Goal: Use online tool/utility

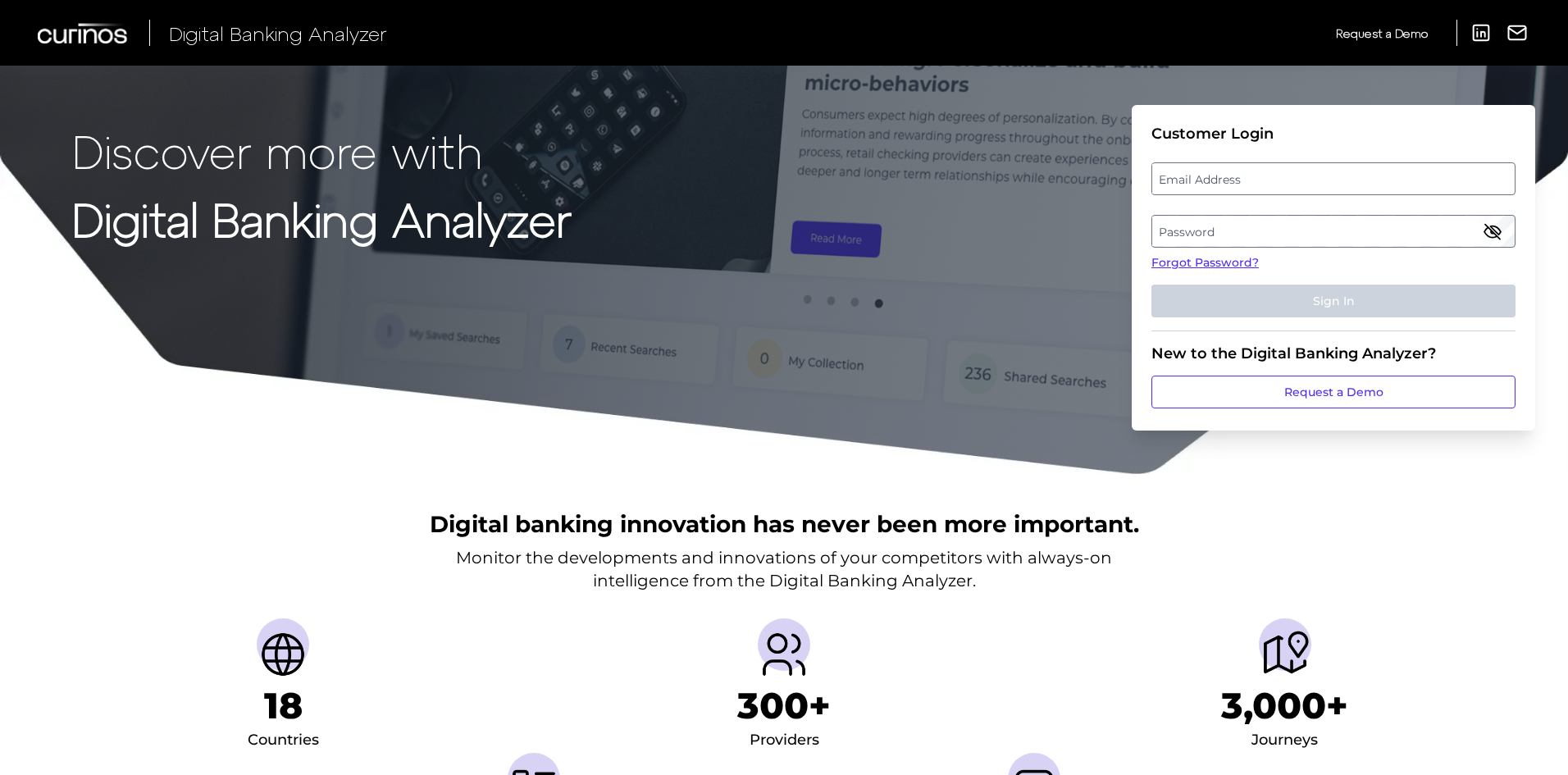
click at [1254, 173] on label "Email Address" at bounding box center [1333, 179] width 362 height 30
click at [1254, 173] on input "email" at bounding box center [1333, 178] width 364 height 33
type input "[PERSON_NAME][EMAIL_ADDRESS][PERSON_NAME][DOMAIN_NAME]"
click at [1299, 233] on label "Password" at bounding box center [1333, 232] width 362 height 30
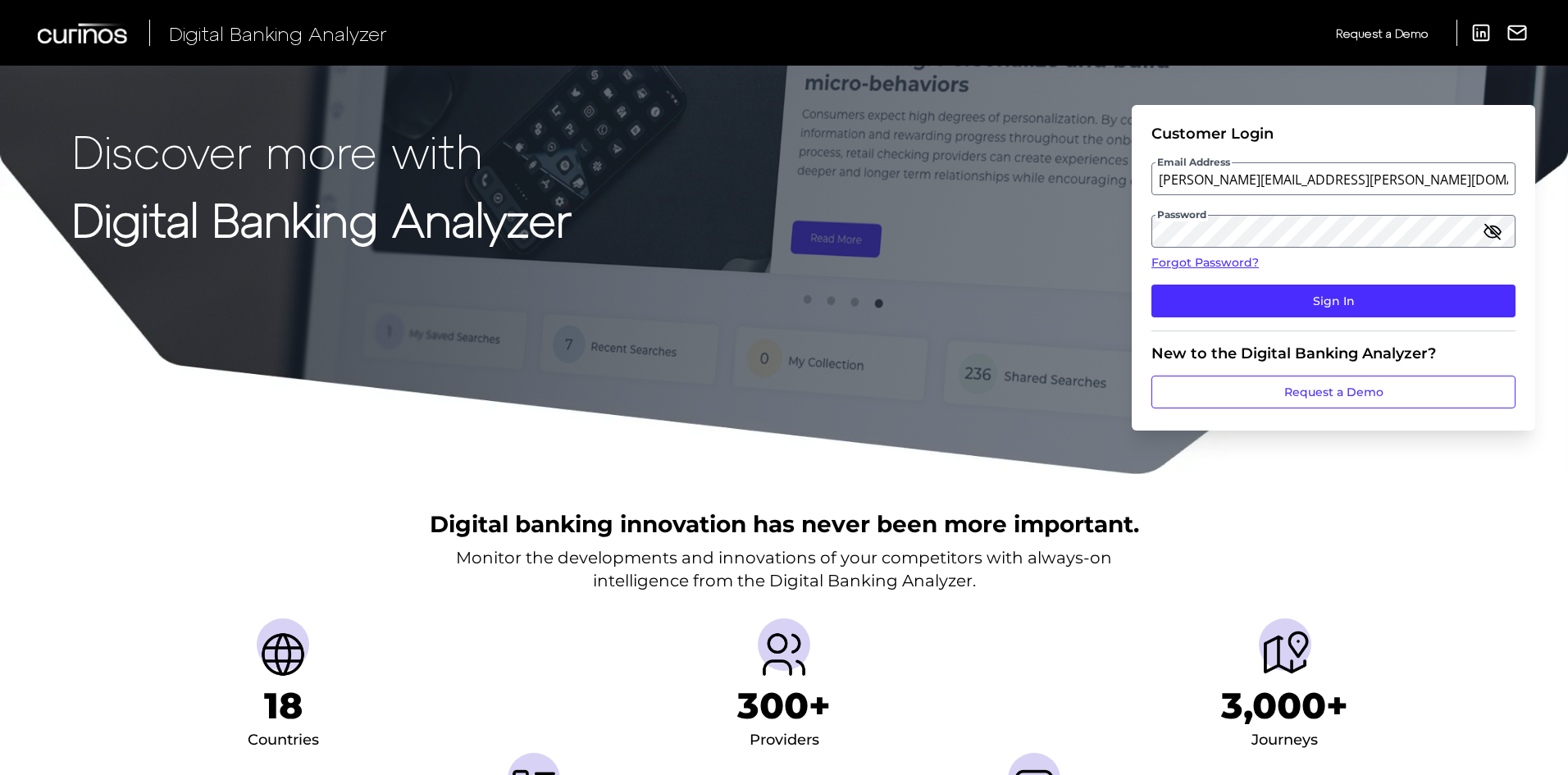
click at [1488, 228] on icon "button" at bounding box center [1492, 231] width 17 height 11
click at [1126, 232] on div "Discover more with Digital Banking Analyzer Customer Login Email Address [PERSO…" at bounding box center [784, 238] width 1568 height 476
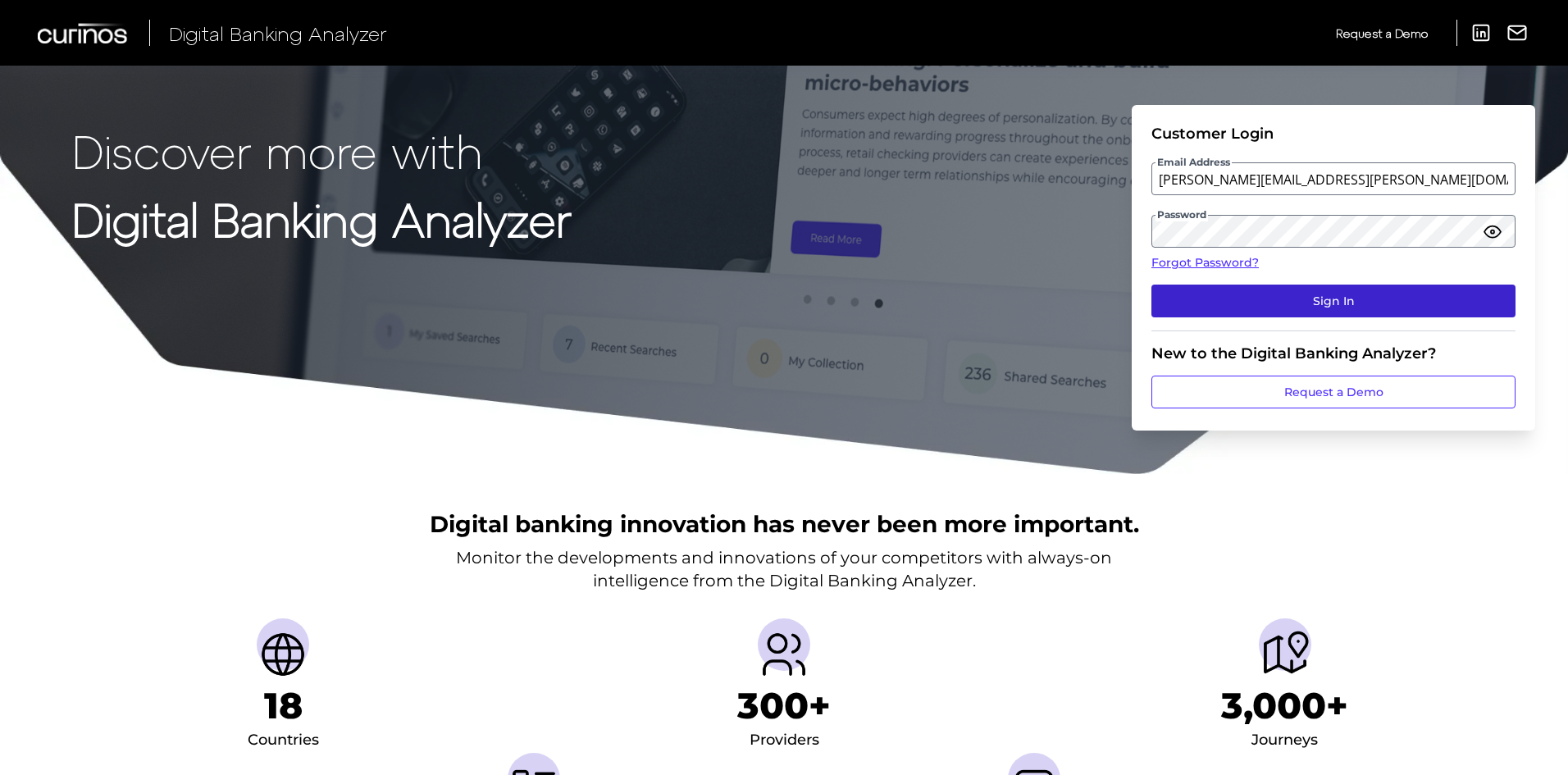
click at [1283, 302] on button "Sign In" at bounding box center [1333, 300] width 364 height 33
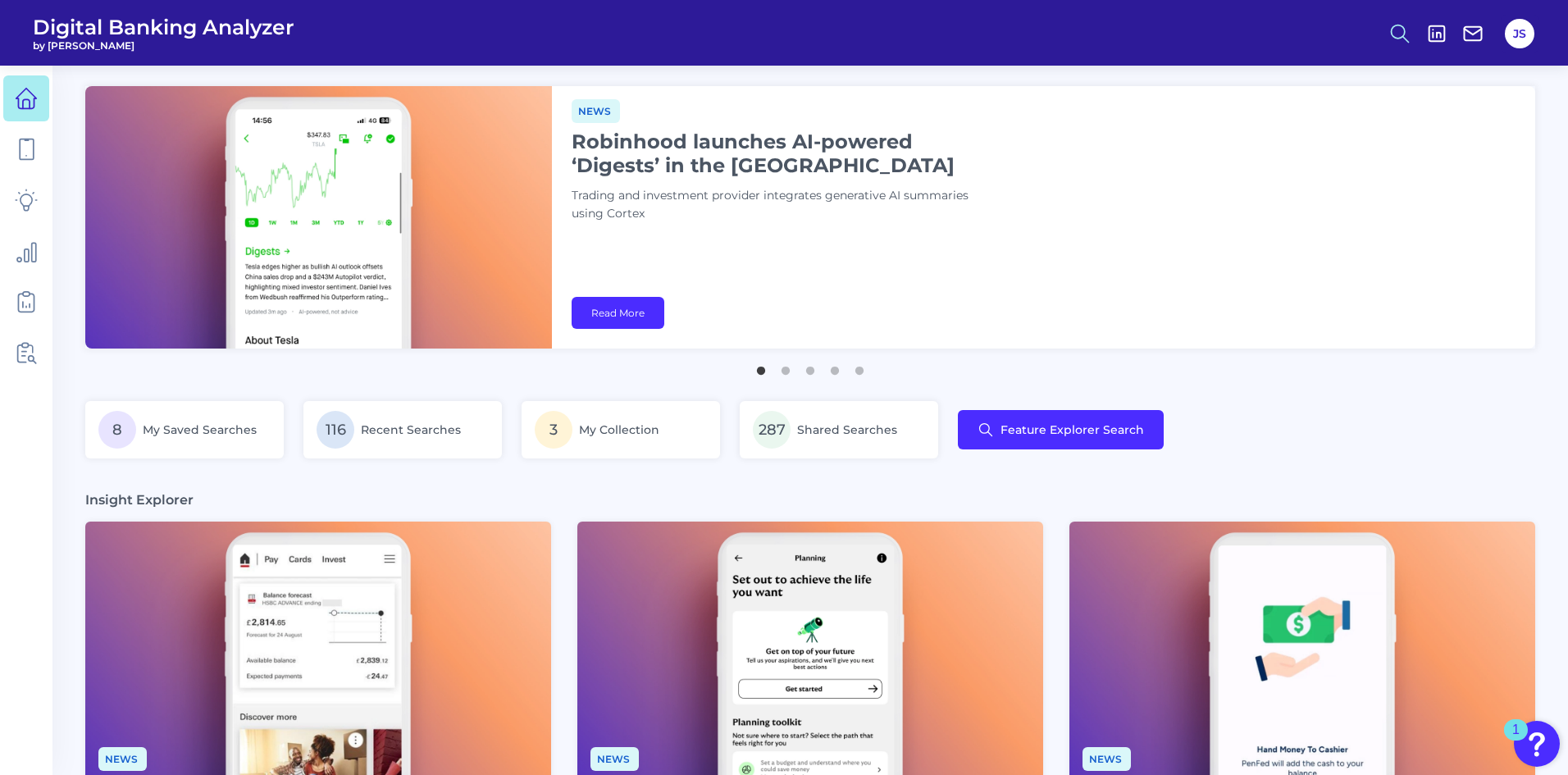
click at [1408, 30] on icon at bounding box center [1400, 33] width 23 height 23
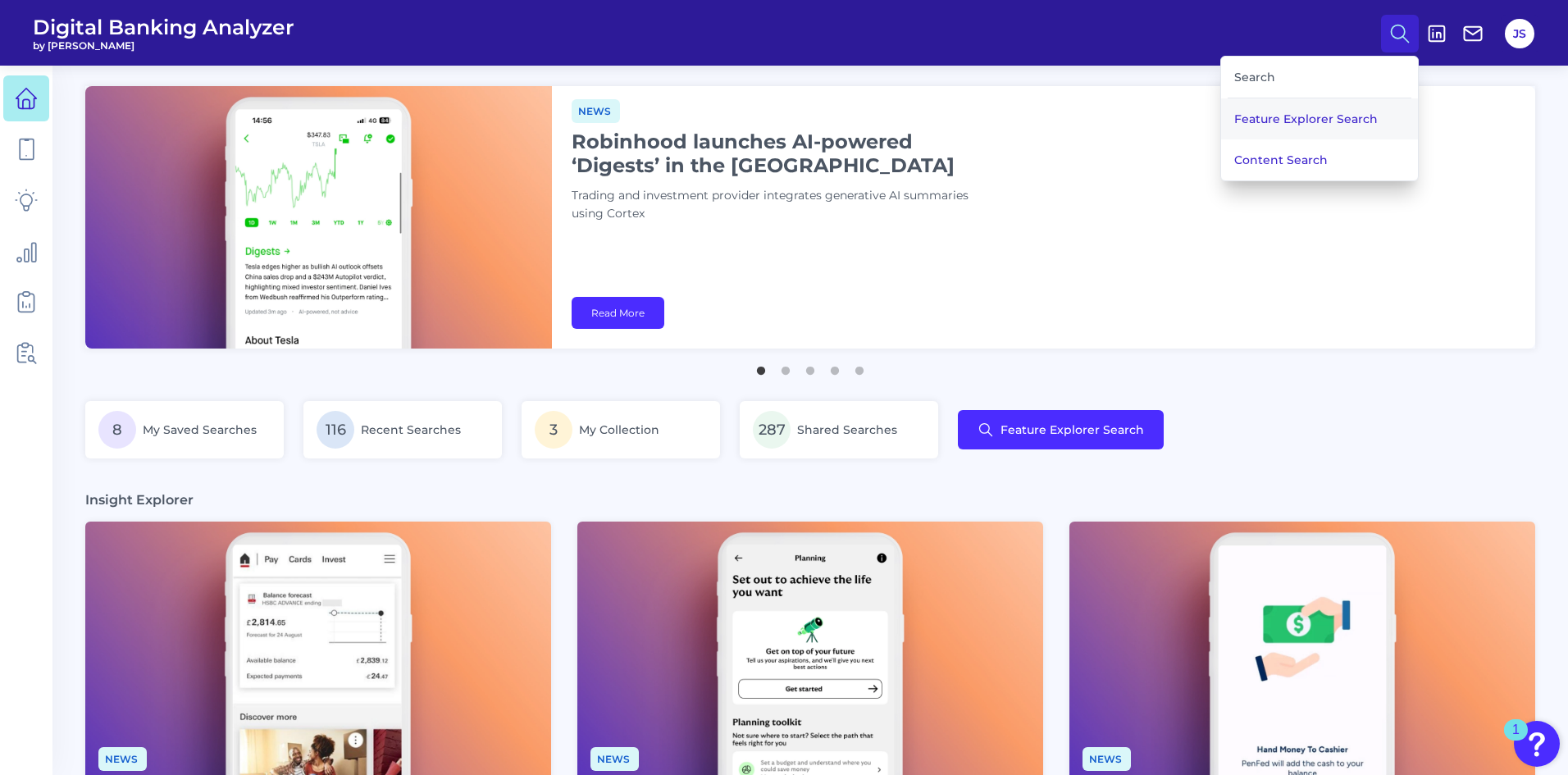
click at [1259, 120] on button "Feature Explorer Search" at bounding box center [1319, 119] width 196 height 41
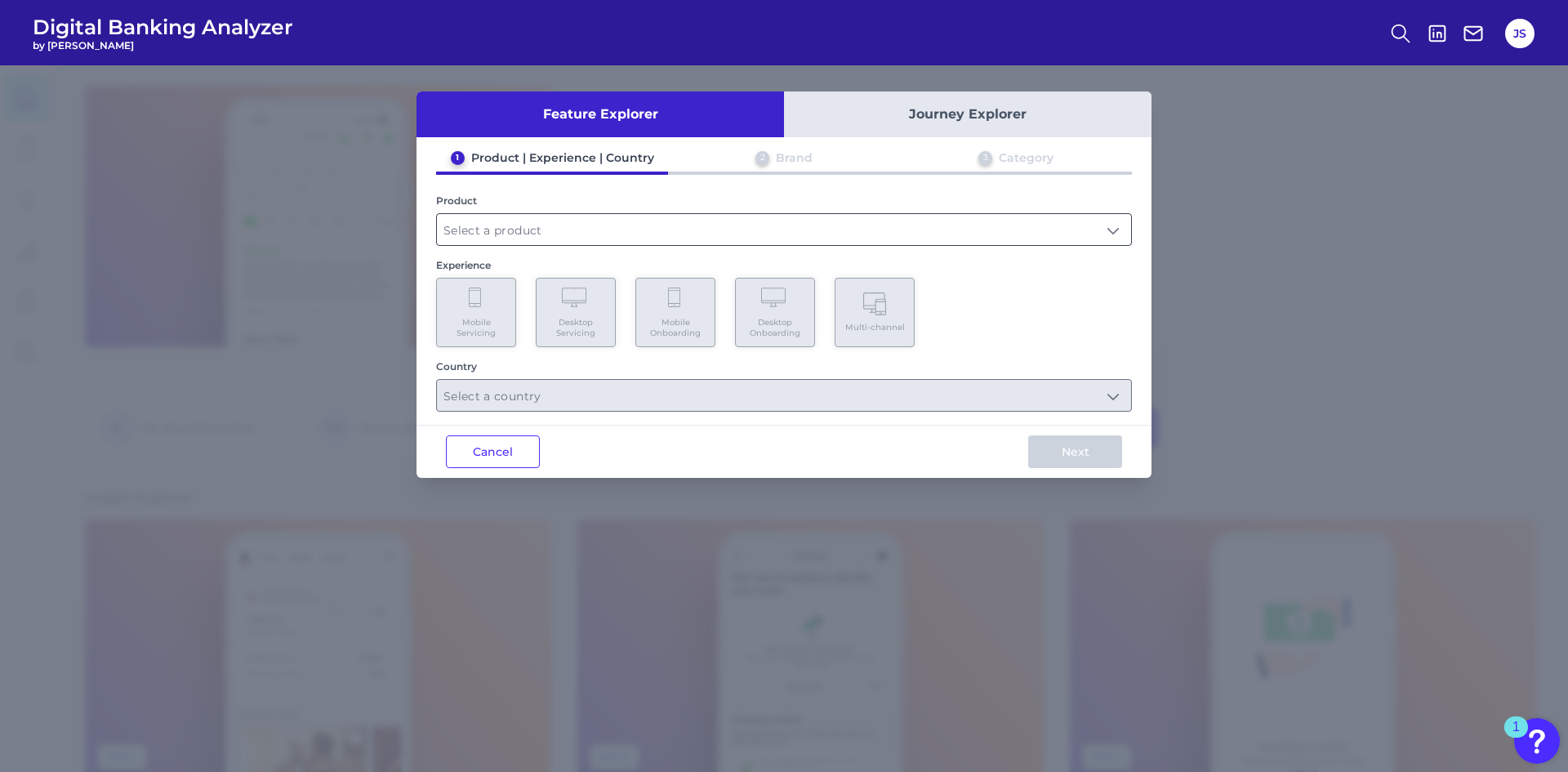
click at [529, 223] on input "text" at bounding box center [783, 229] width 694 height 31
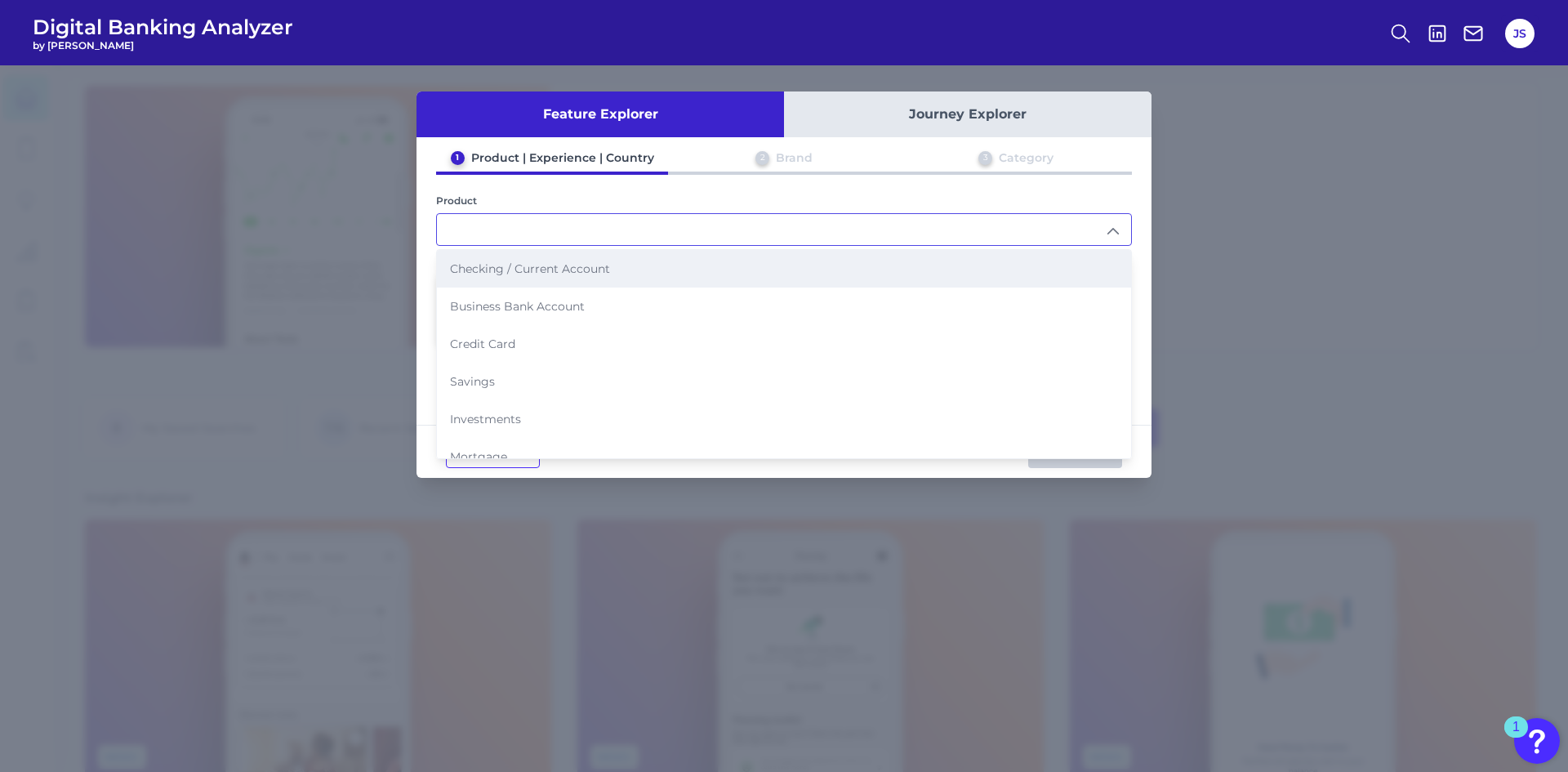
click at [500, 272] on span "Checking / Current Account" at bounding box center [530, 268] width 160 height 15
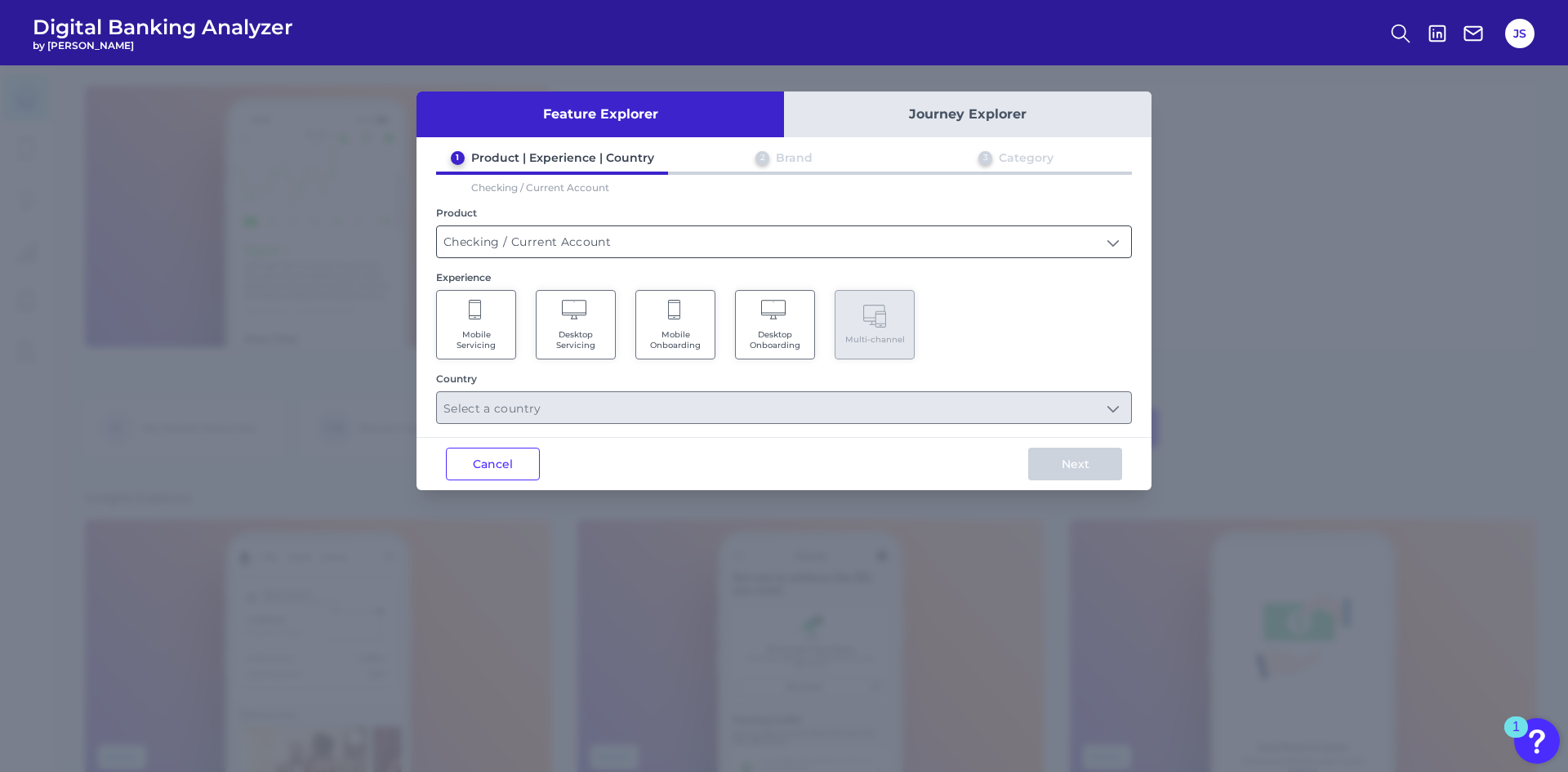
click at [848, 240] on input "Checking / Current Account" at bounding box center [783, 241] width 694 height 31
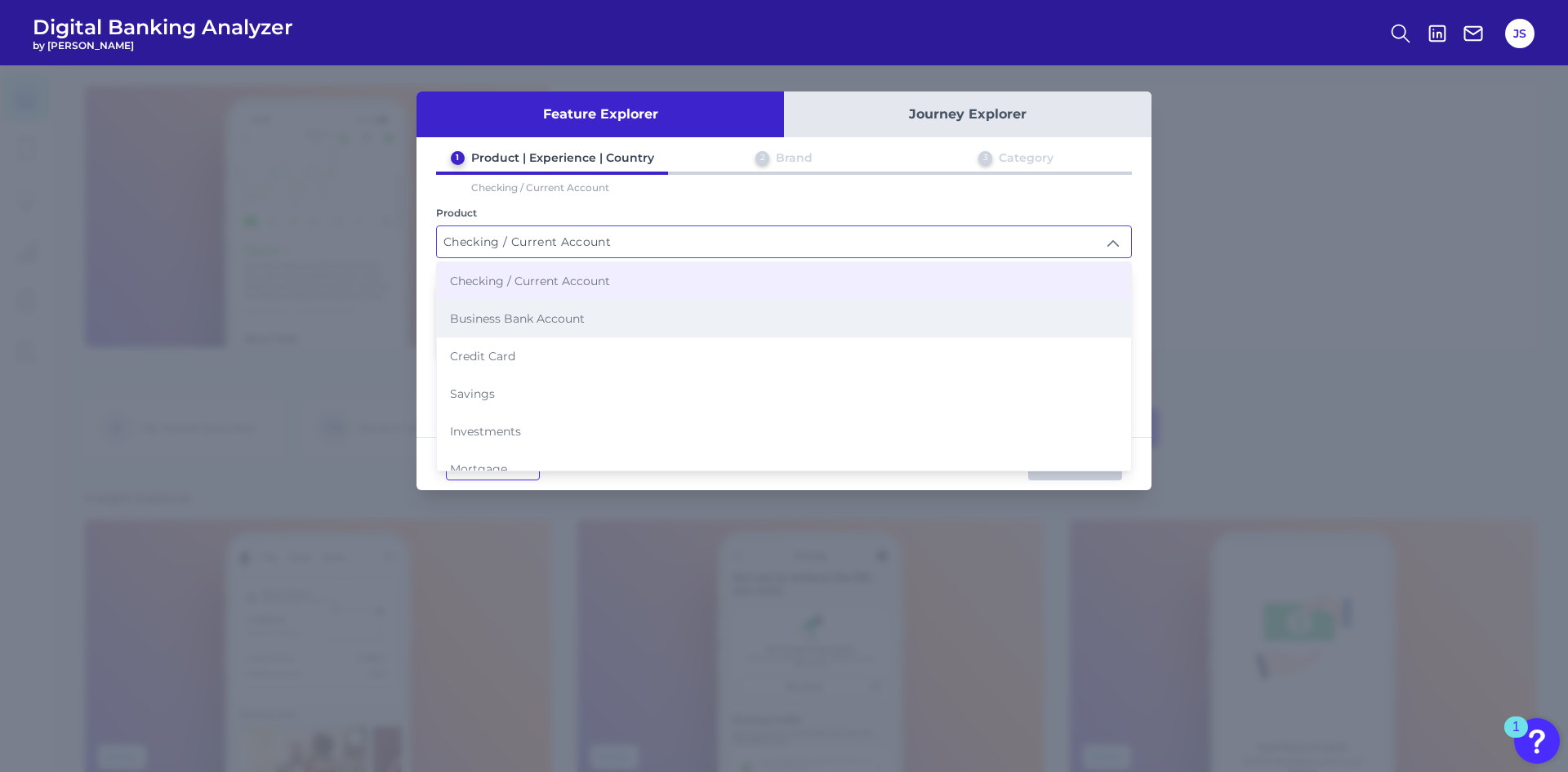
click at [568, 320] on span "Business Bank Account" at bounding box center [517, 318] width 135 height 15
type input "Business Bank Account"
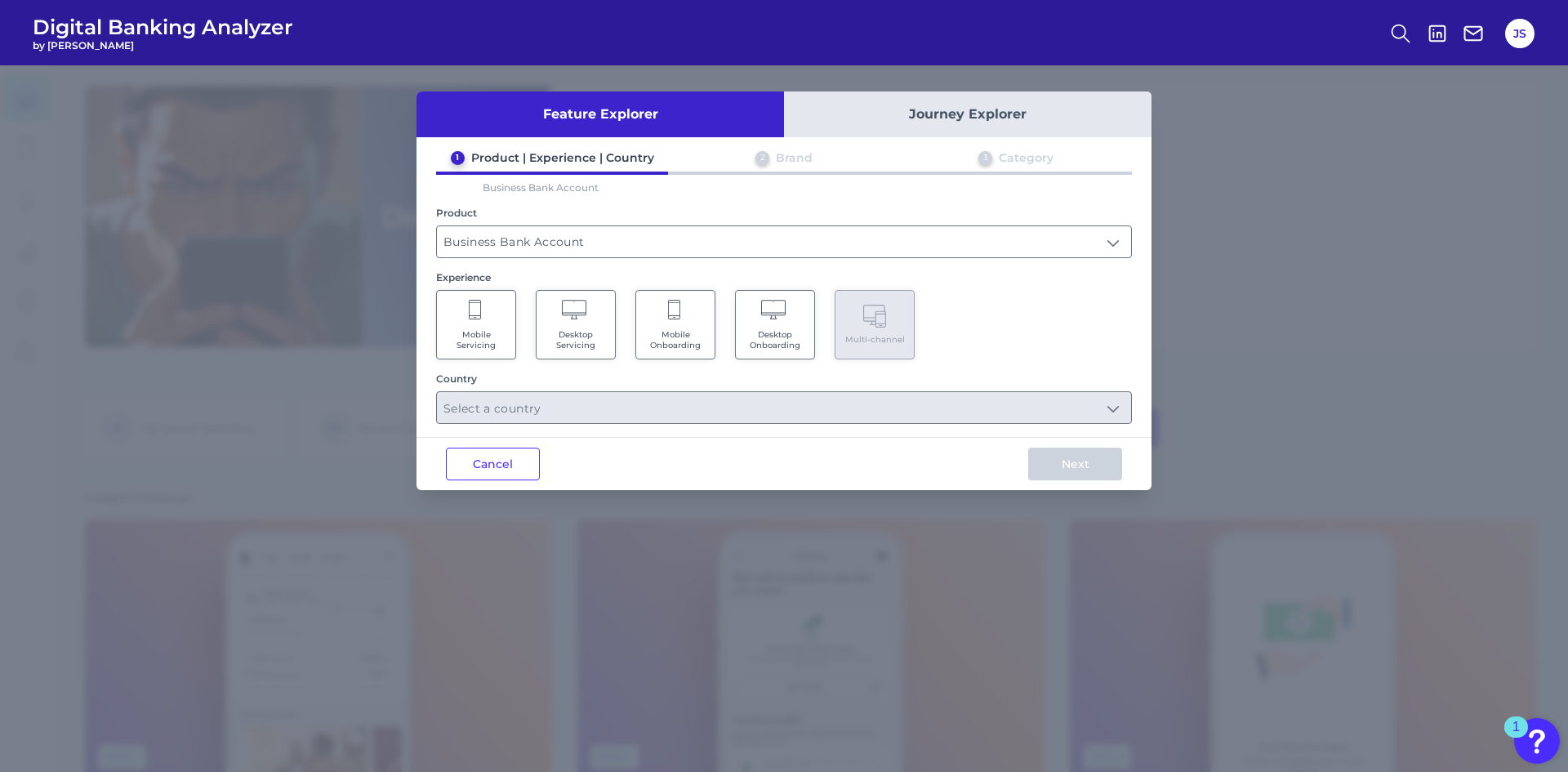
click at [581, 322] on icon at bounding box center [576, 311] width 29 height 23
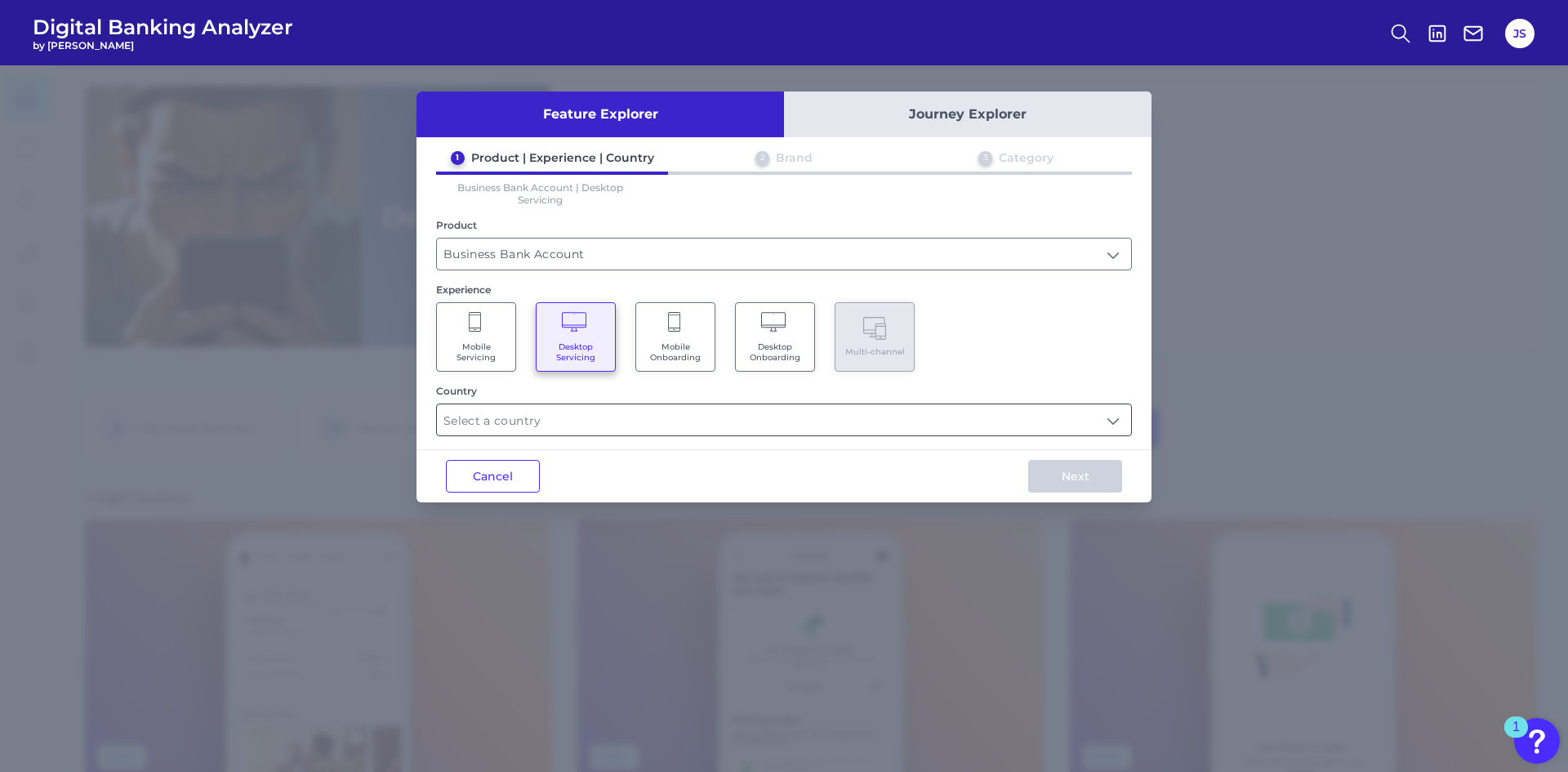
click at [576, 431] on input "text" at bounding box center [783, 419] width 694 height 31
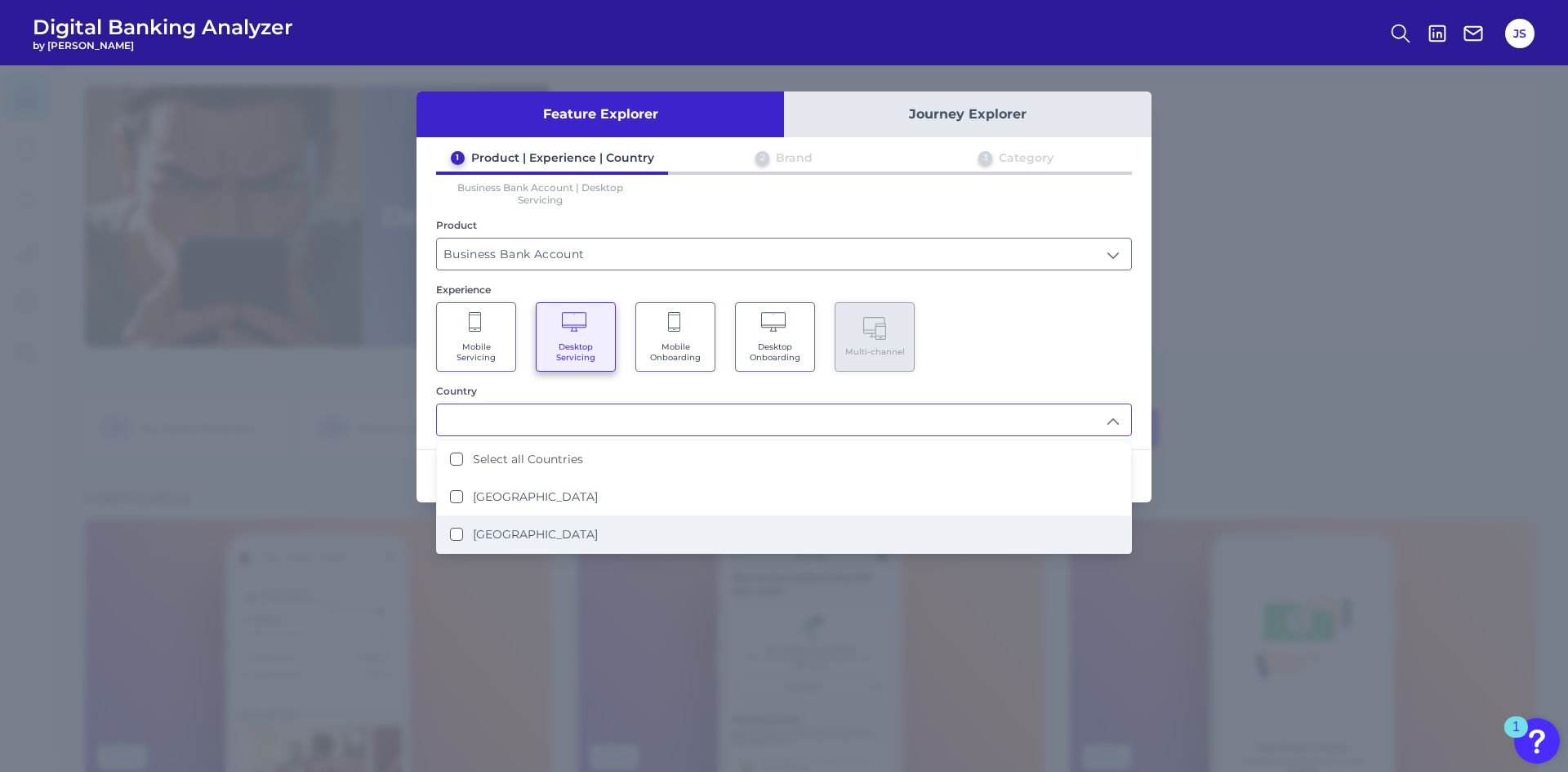
click at [457, 536] on States "[GEOGRAPHIC_DATA]" at bounding box center [456, 534] width 13 height 13
type input "[GEOGRAPHIC_DATA]"
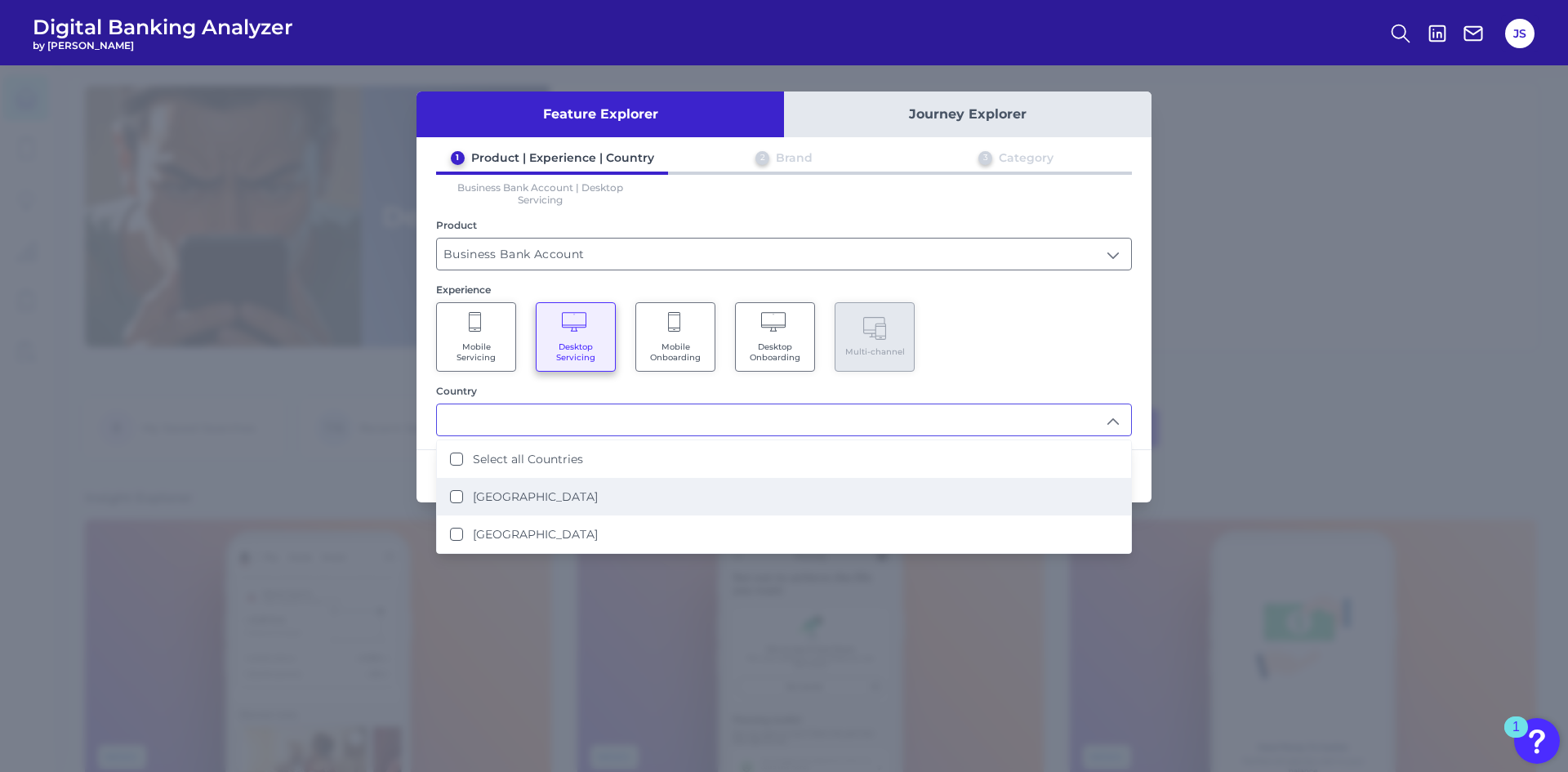
scroll to position [1, 0]
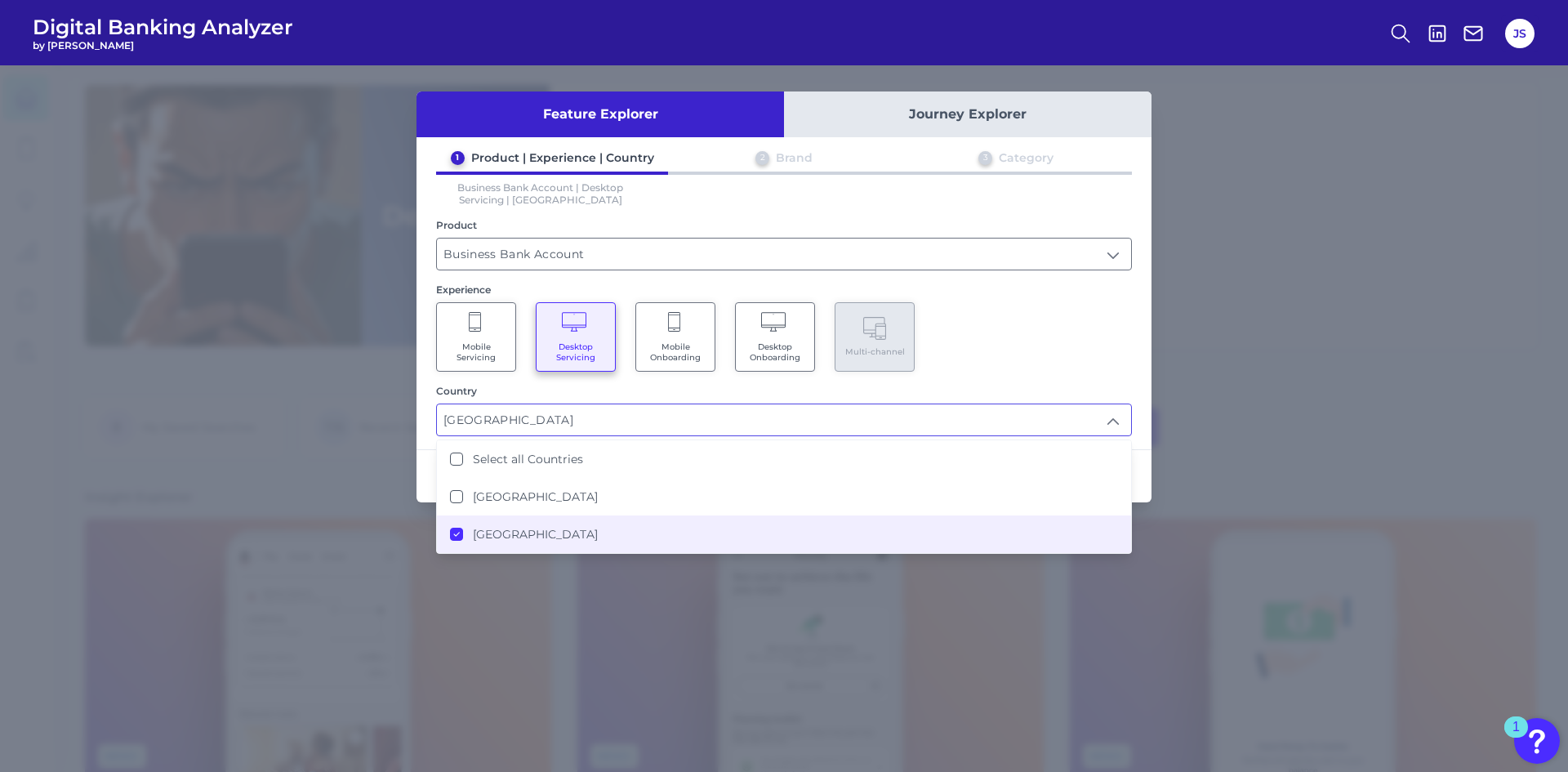
click at [433, 436] on div "Feature Explorer Journey Explorer 1 Product | Experience | Country 2 Brand 3 Ca…" at bounding box center [784, 297] width 735 height 411
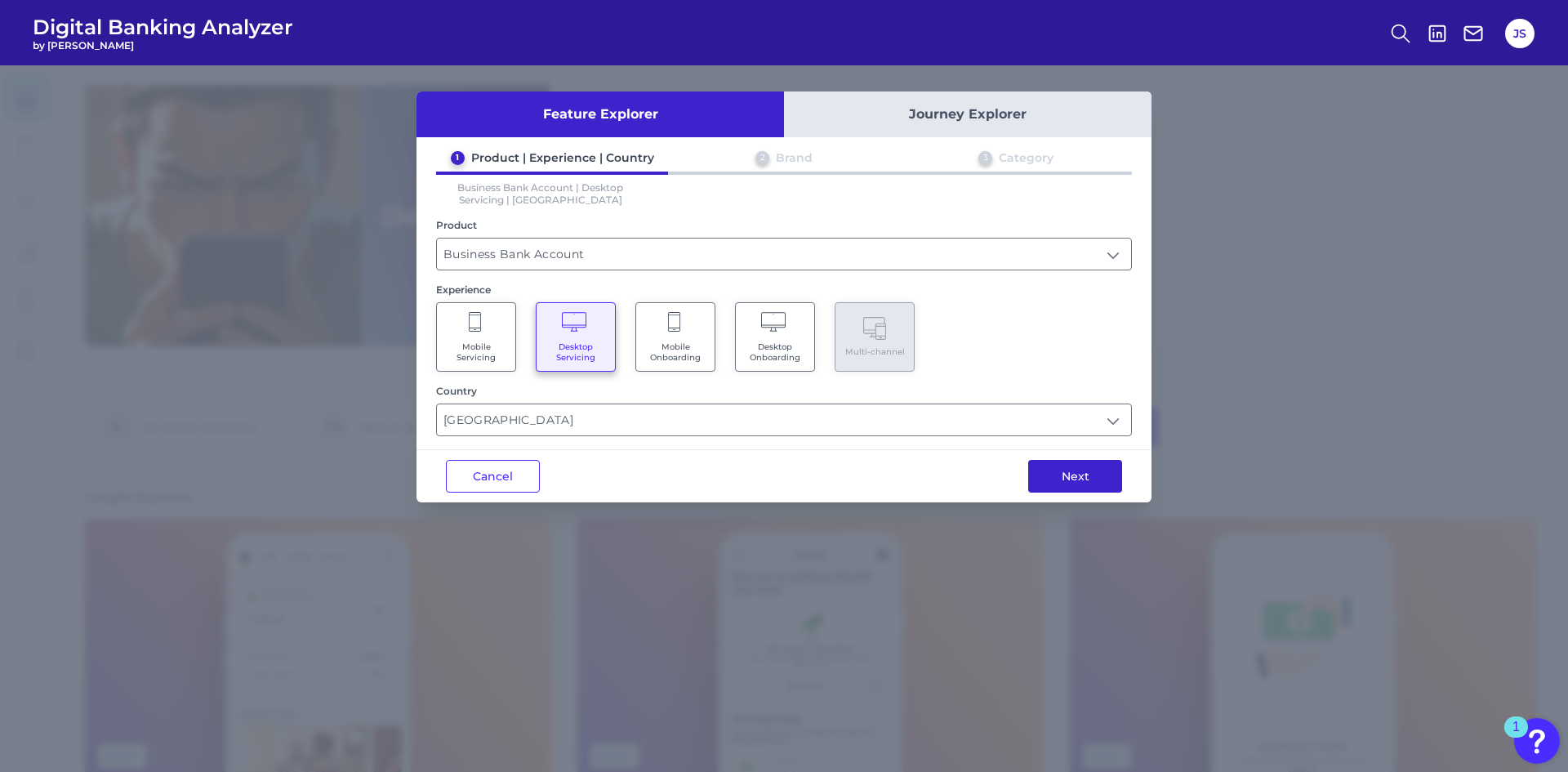
click at [1090, 476] on button "Next" at bounding box center [1074, 475] width 94 height 32
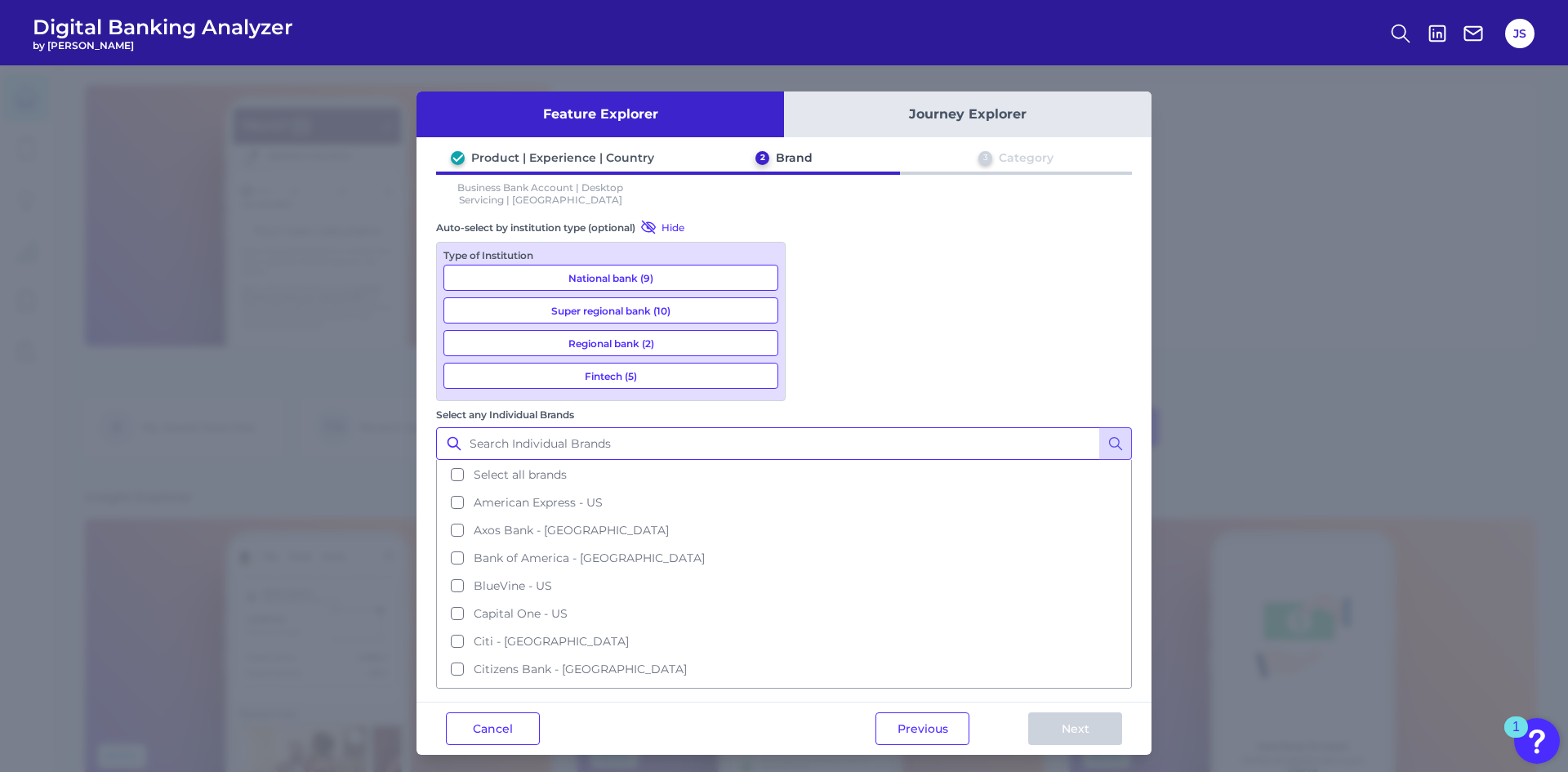
click at [862, 427] on input "Select any Individual Brands" at bounding box center [783, 443] width 695 height 32
click at [921, 427] on input "western allia" at bounding box center [783, 443] width 695 height 32
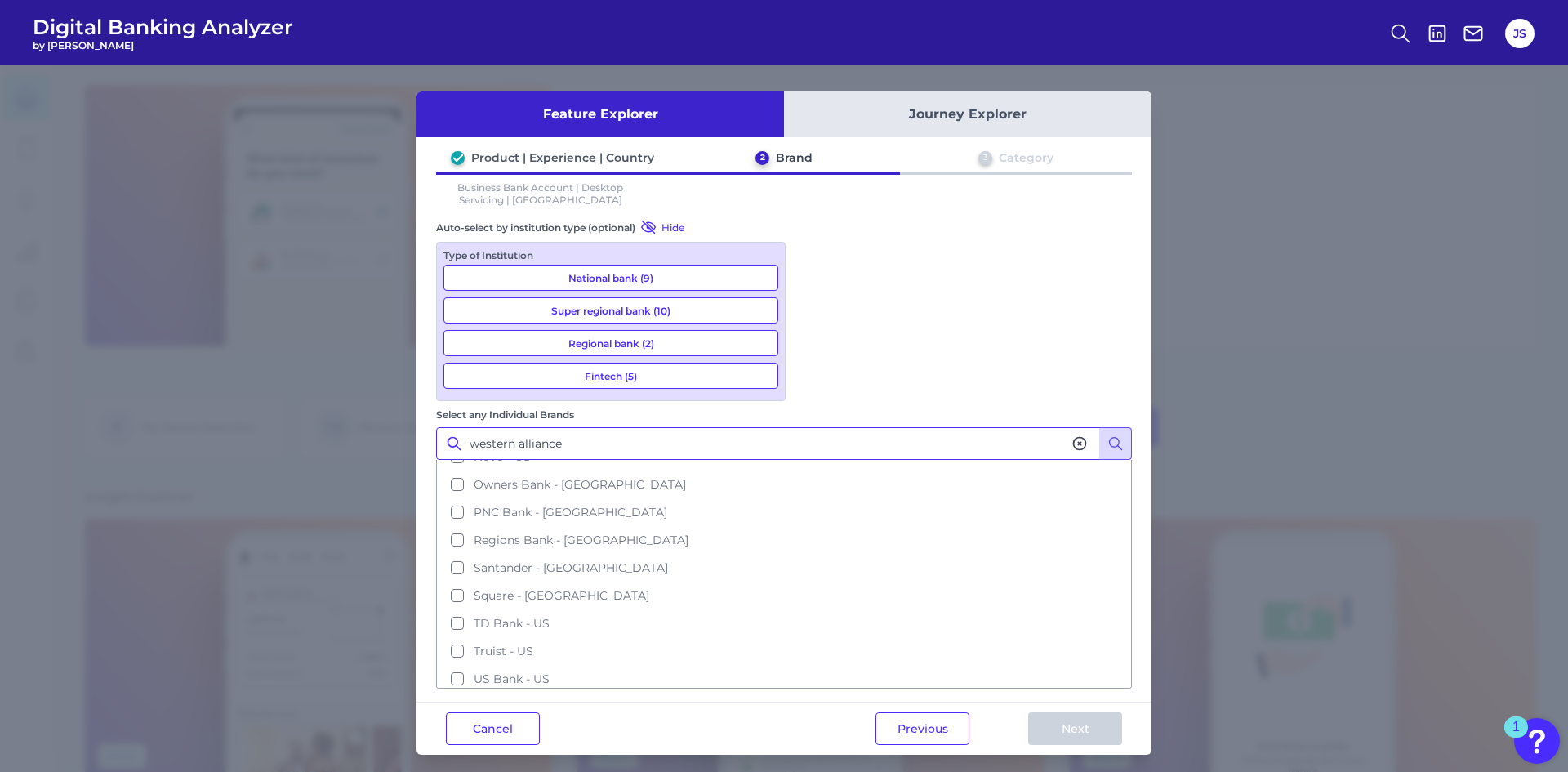
scroll to position [579, 0]
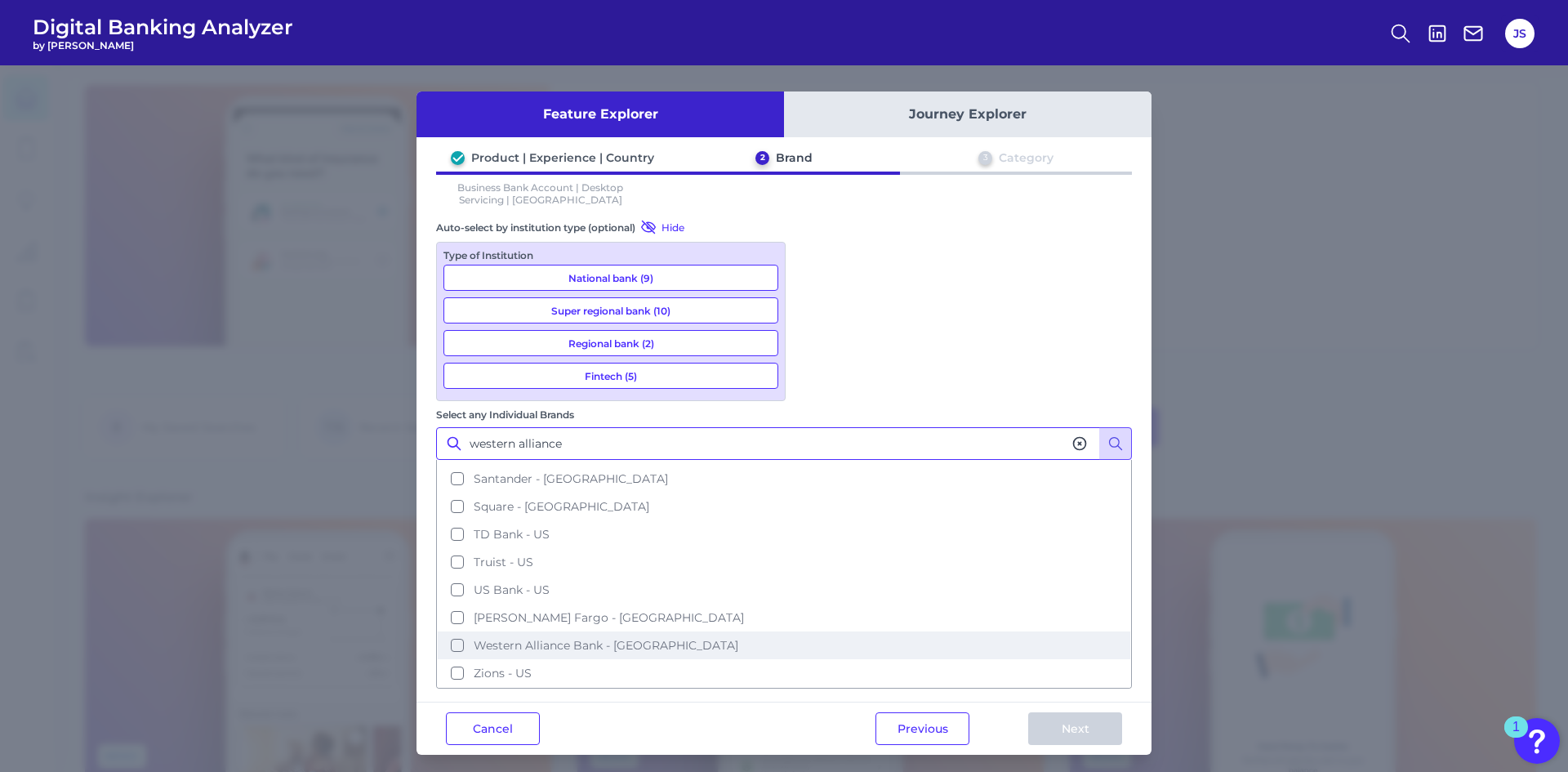
click at [811, 632] on button "Western Alliance Bank - [GEOGRAPHIC_DATA]" at bounding box center [784, 646] width 693 height 28
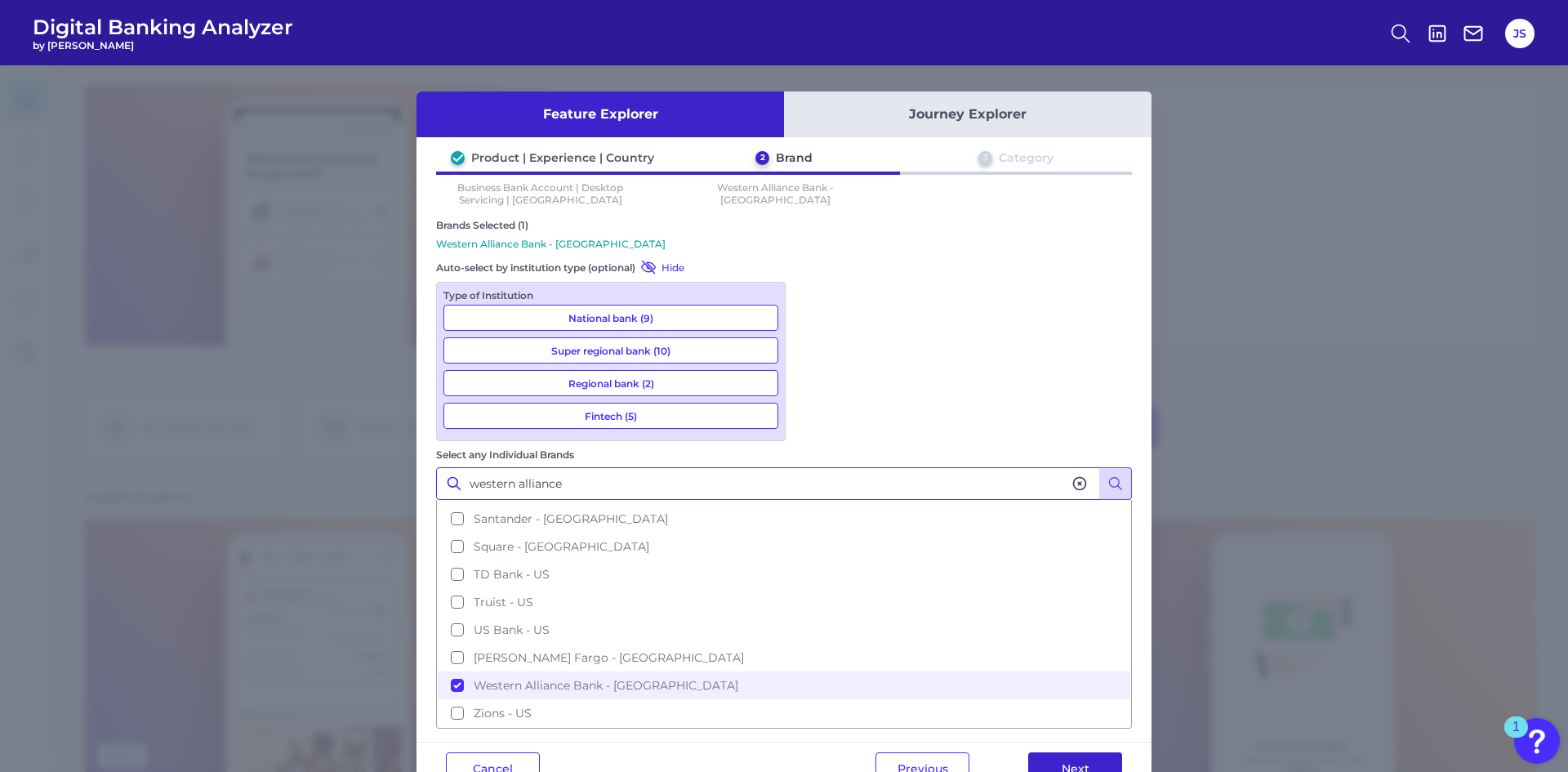
type input "western alliance"
click at [1056, 753] on button "Next" at bounding box center [1074, 768] width 94 height 32
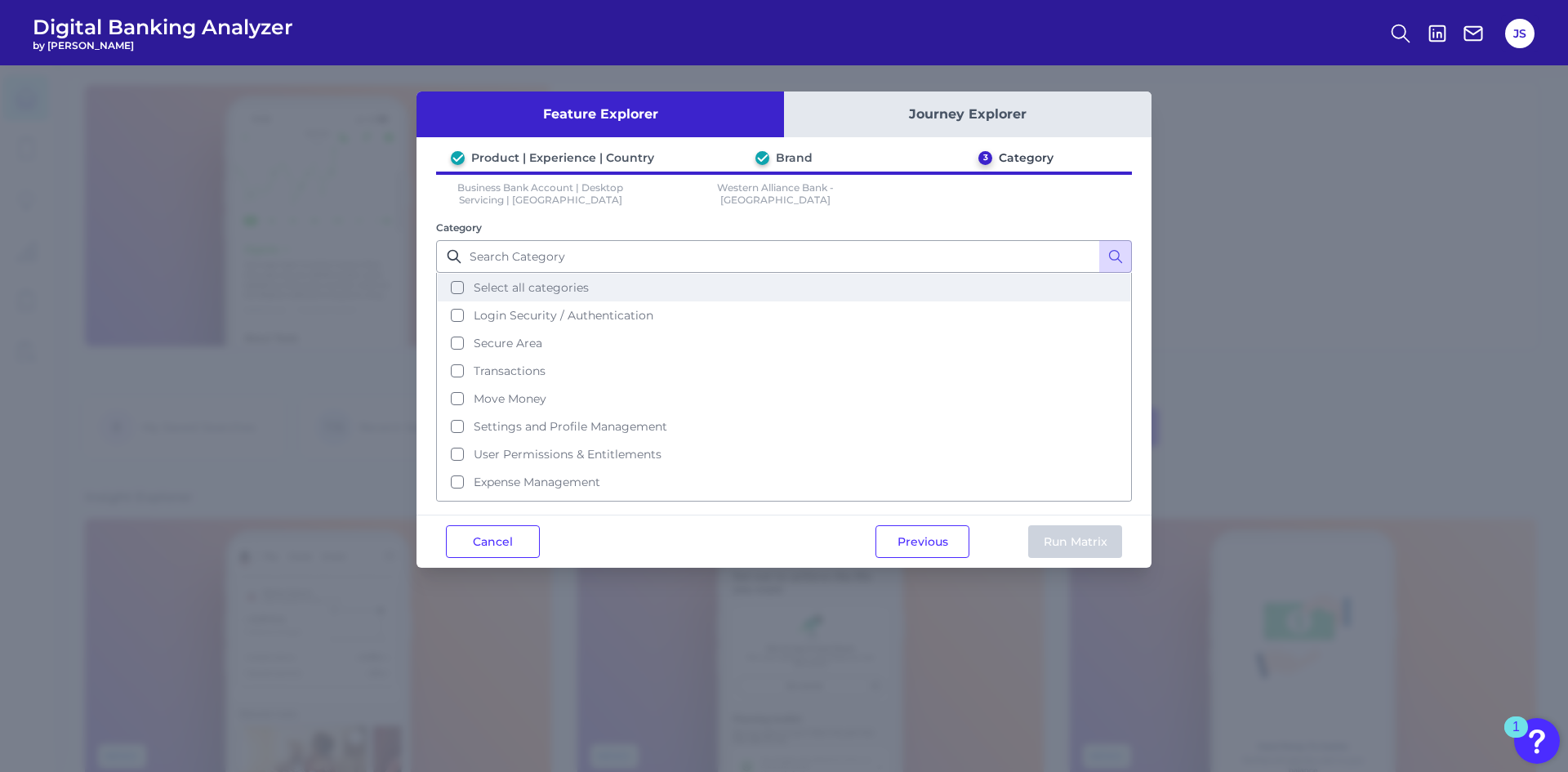
click at [453, 290] on button "Select all categories" at bounding box center [784, 288] width 693 height 28
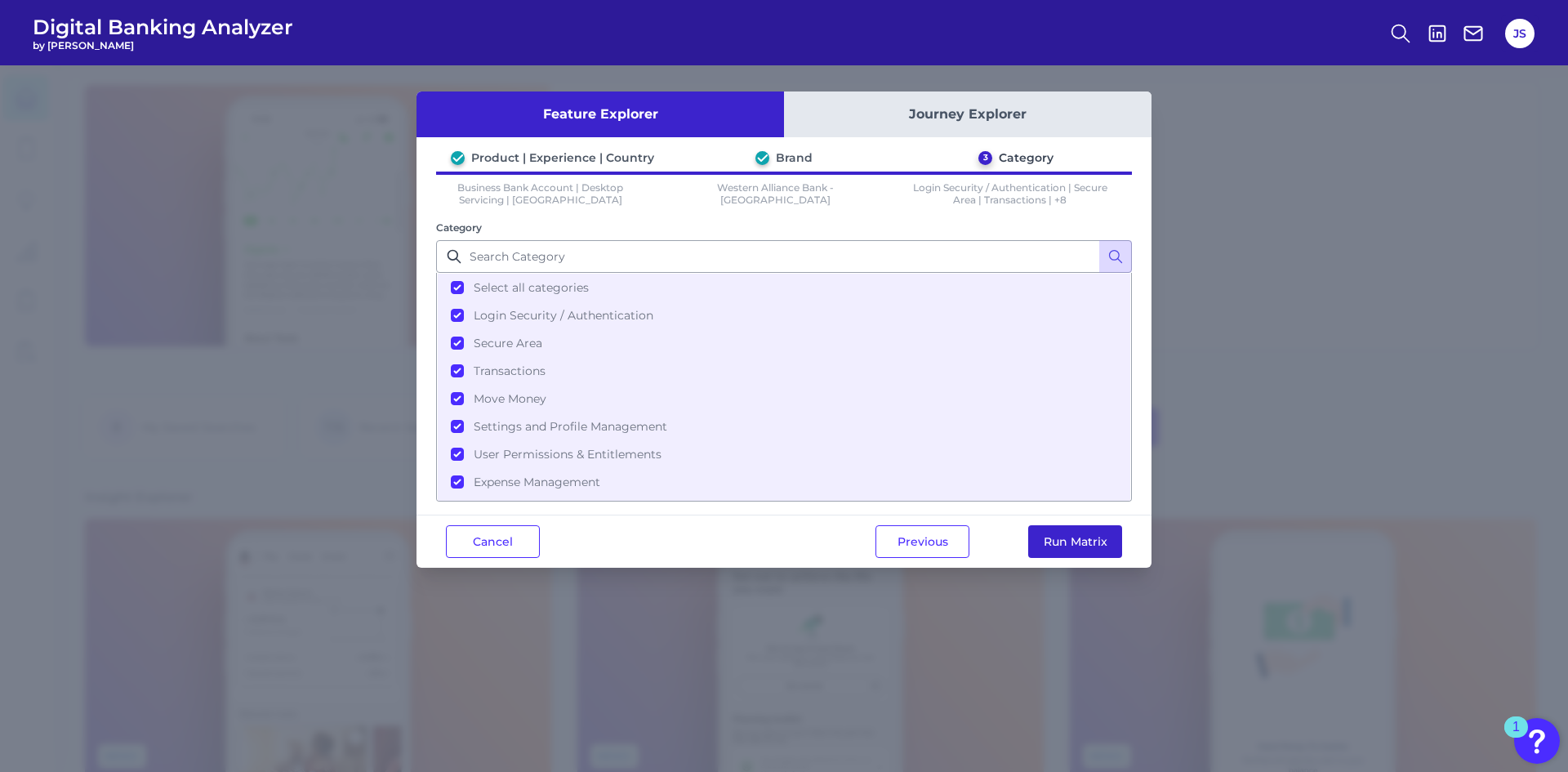
click at [1054, 548] on button "Run Matrix" at bounding box center [1074, 541] width 94 height 32
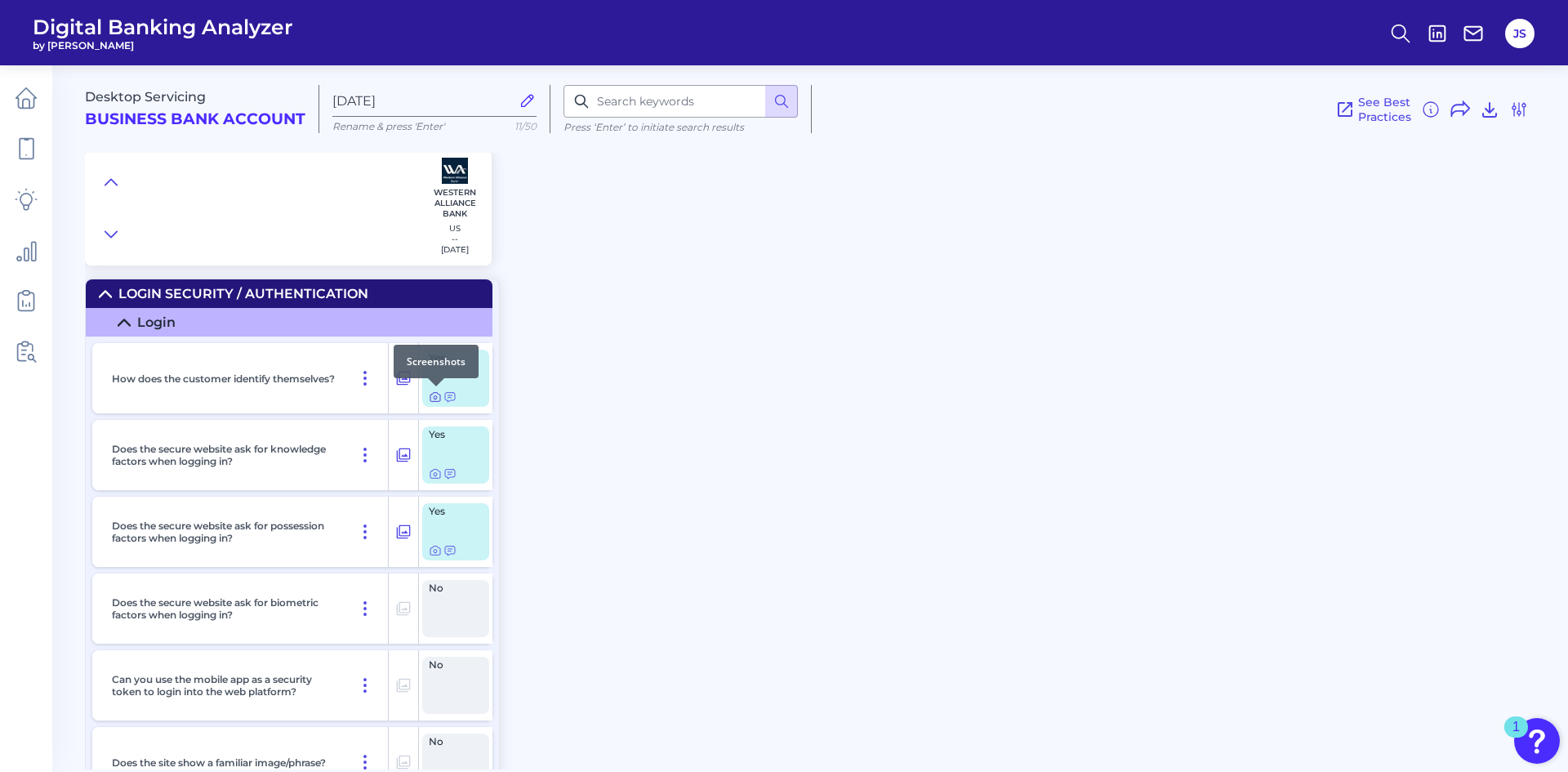
click at [434, 397] on icon at bounding box center [435, 397] width 13 height 13
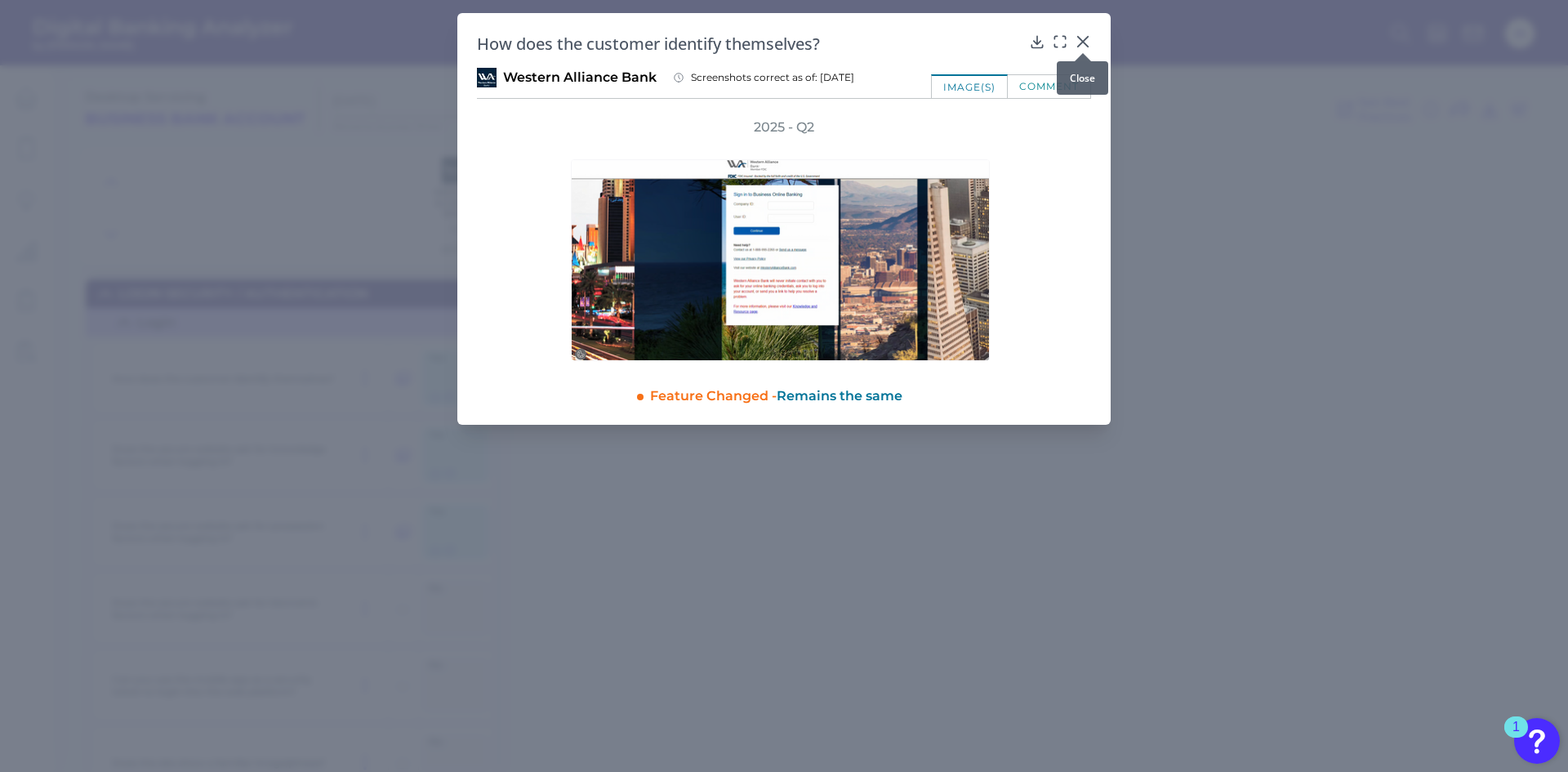
click at [1080, 39] on icon at bounding box center [1082, 41] width 10 height 10
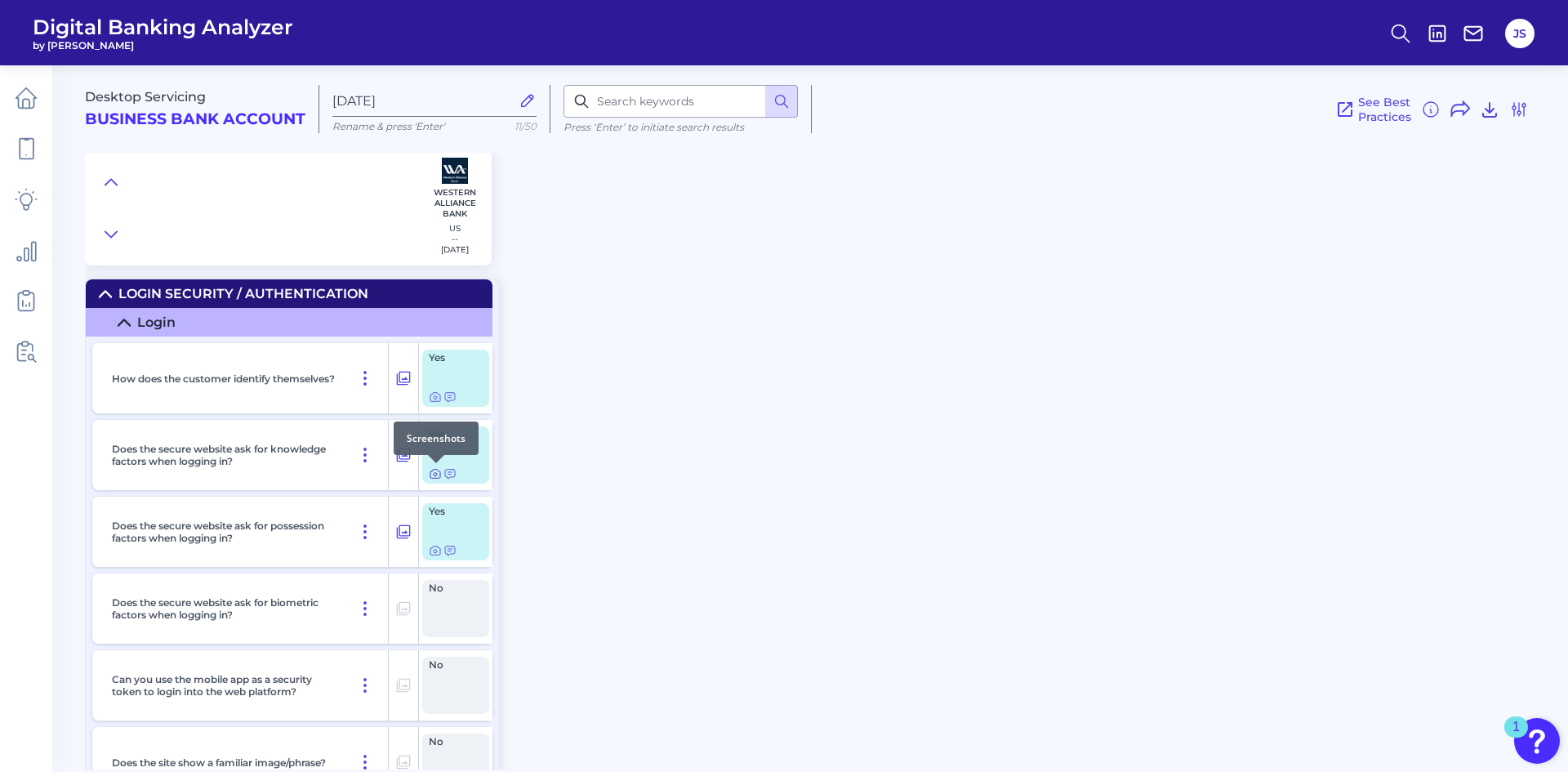
click at [434, 474] on icon at bounding box center [435, 474] width 13 height 13
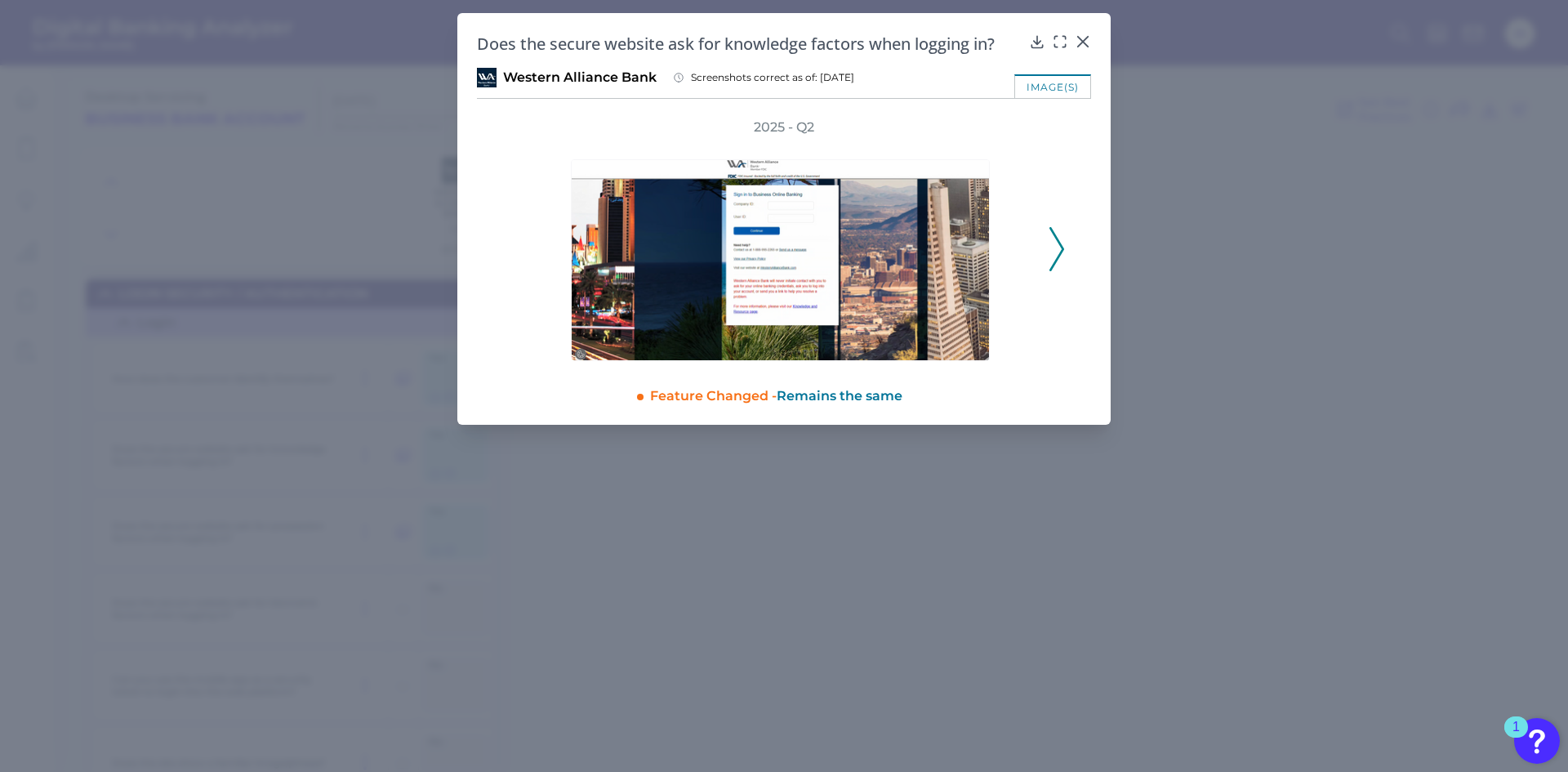
click at [1058, 249] on icon at bounding box center [1057, 249] width 15 height 44
click at [1063, 251] on icon at bounding box center [1057, 249] width 15 height 44
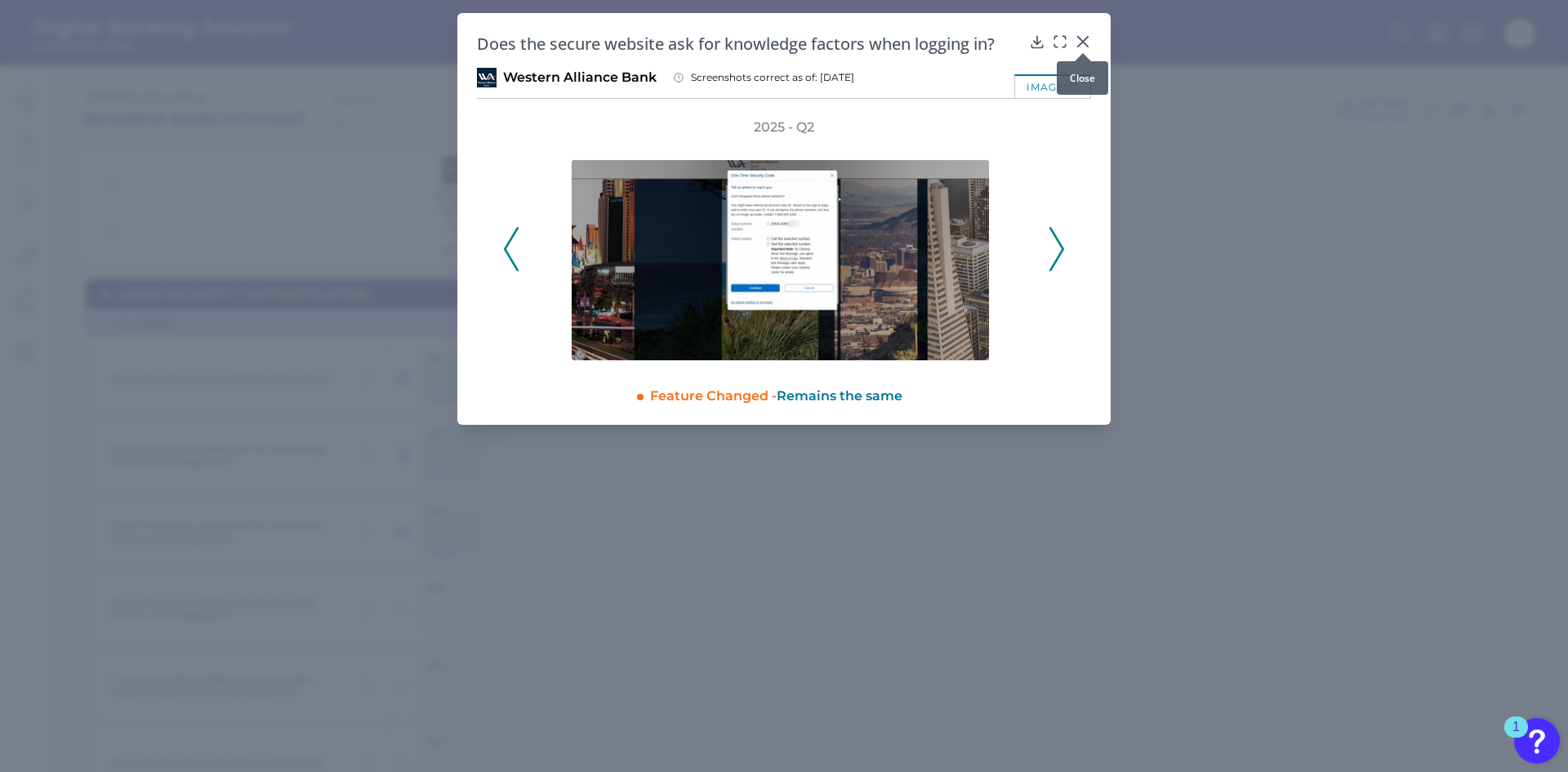
click at [1082, 41] on icon at bounding box center [1082, 41] width 10 height 10
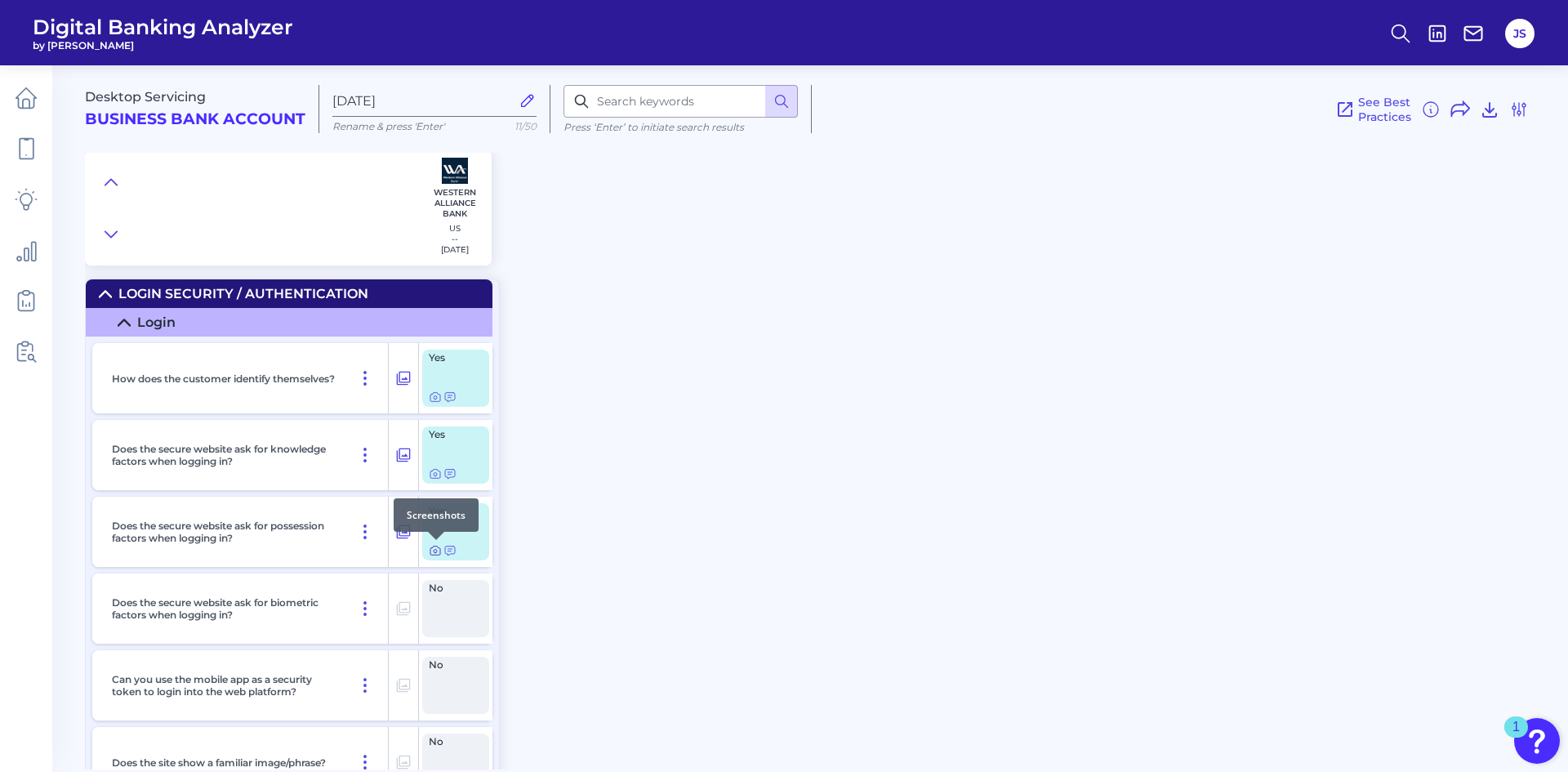
click at [435, 548] on icon at bounding box center [435, 550] width 13 height 13
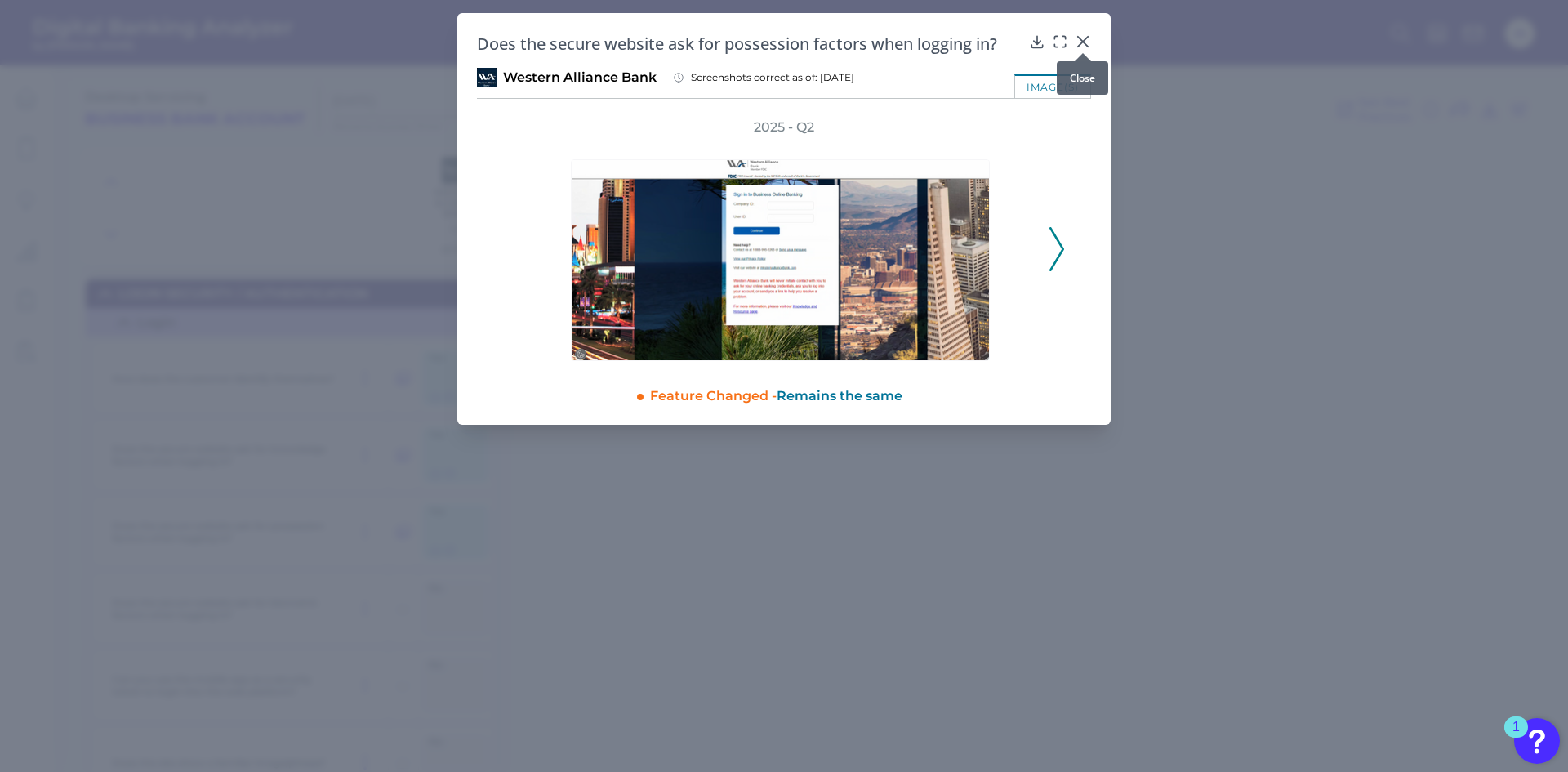
click at [1082, 43] on icon at bounding box center [1082, 41] width 10 height 10
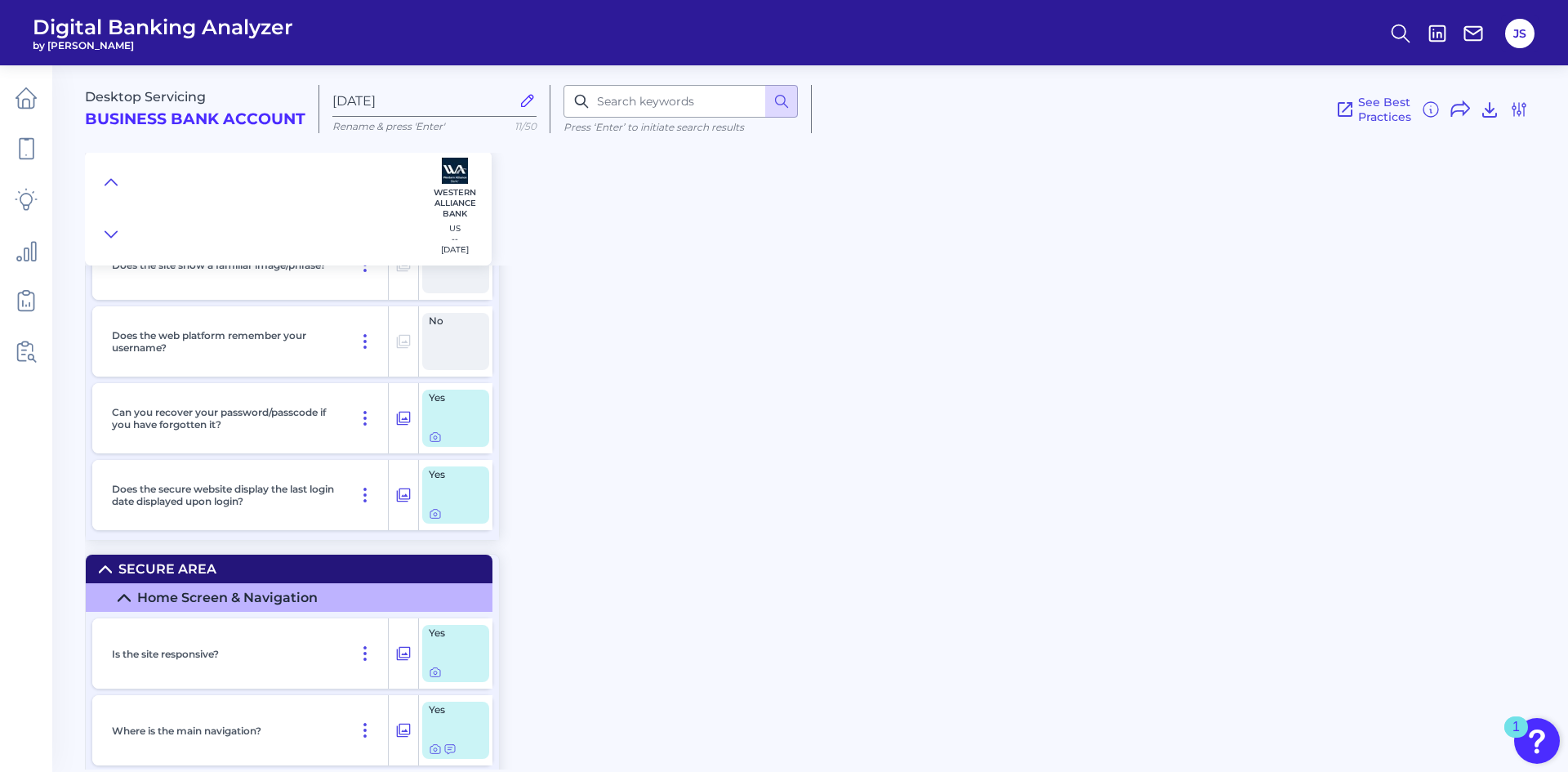
scroll to position [654, 0]
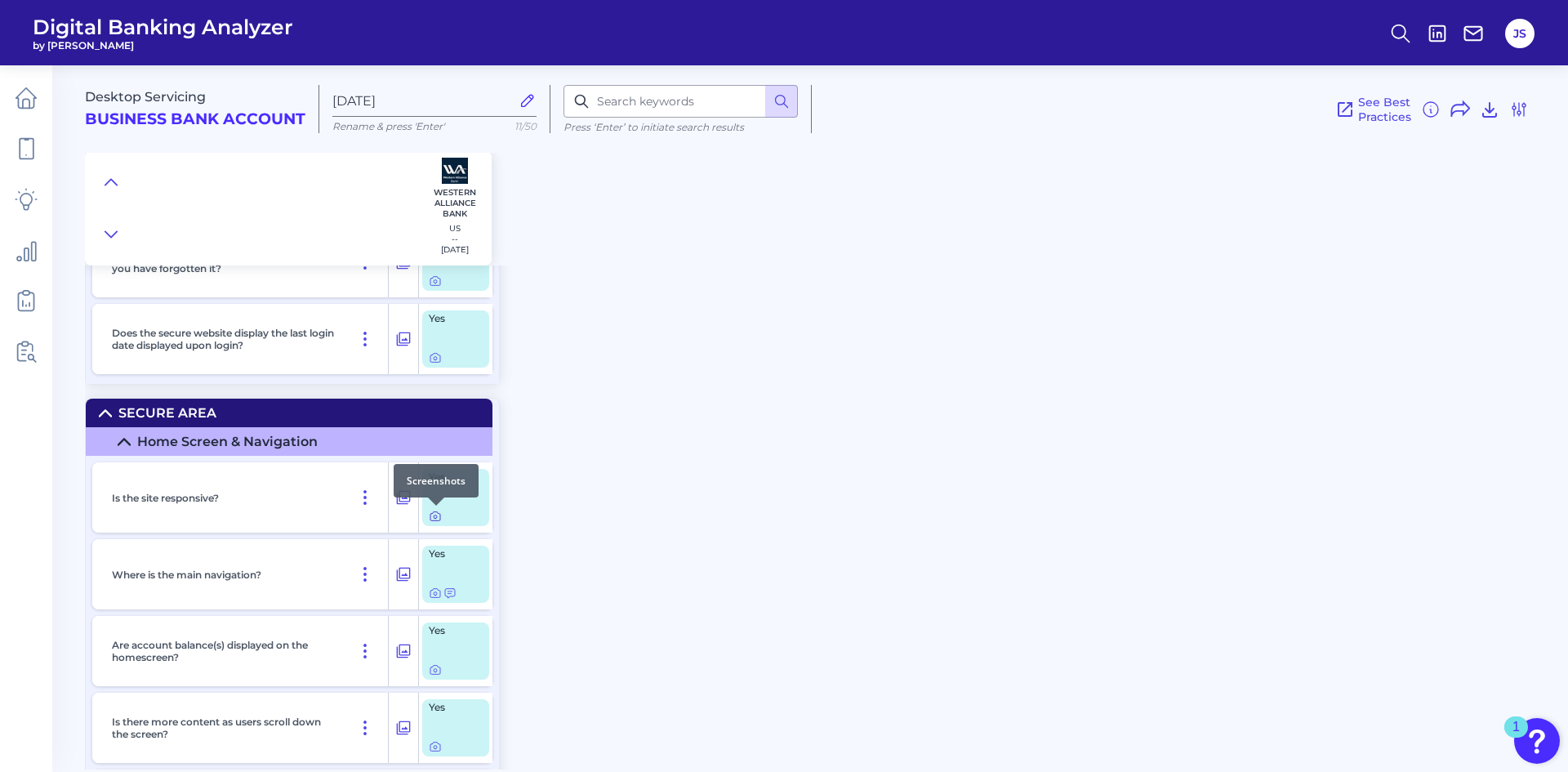
click at [438, 516] on icon at bounding box center [435, 516] width 13 height 13
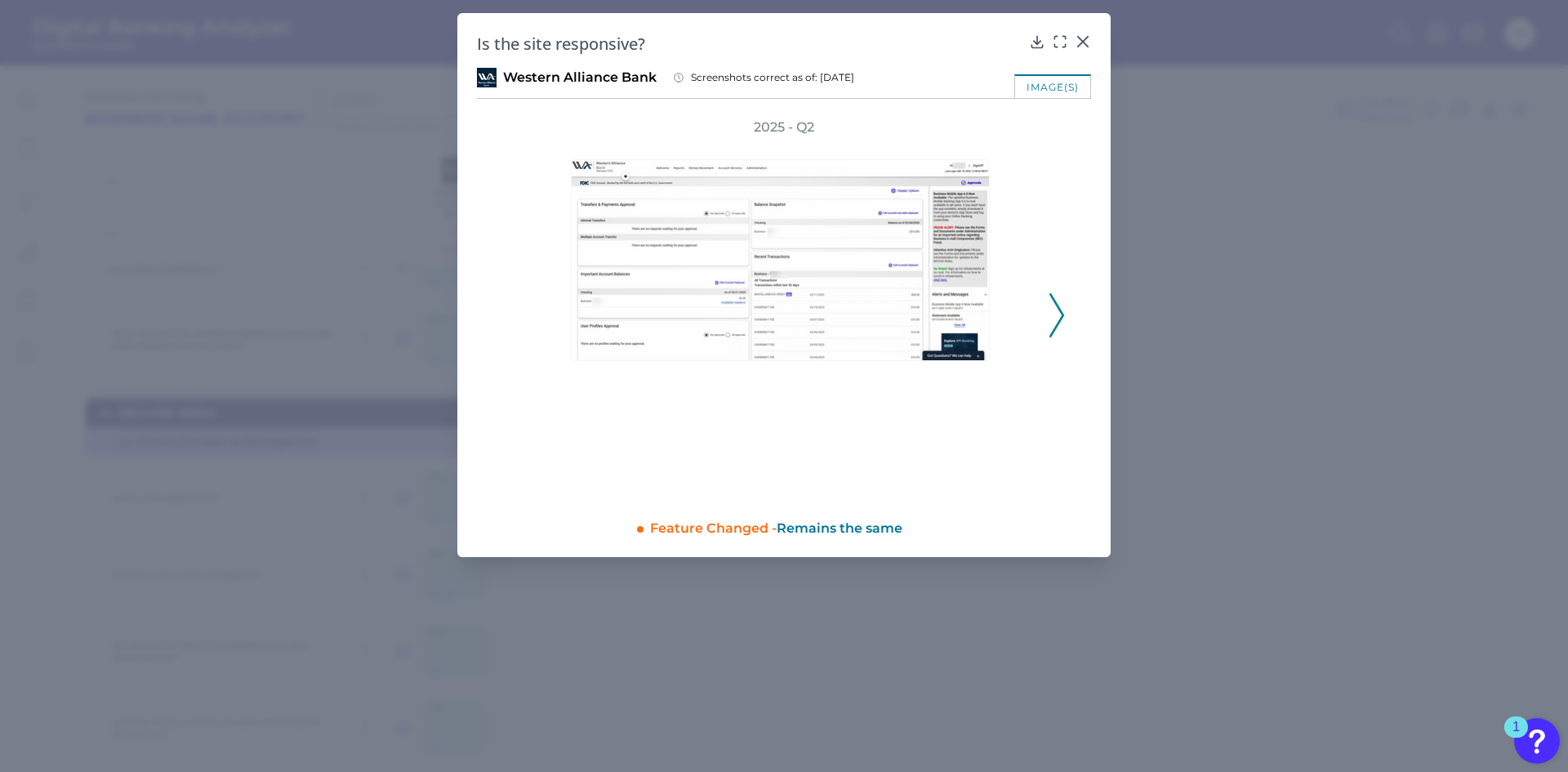
click at [1057, 319] on icon at bounding box center [1057, 315] width 15 height 44
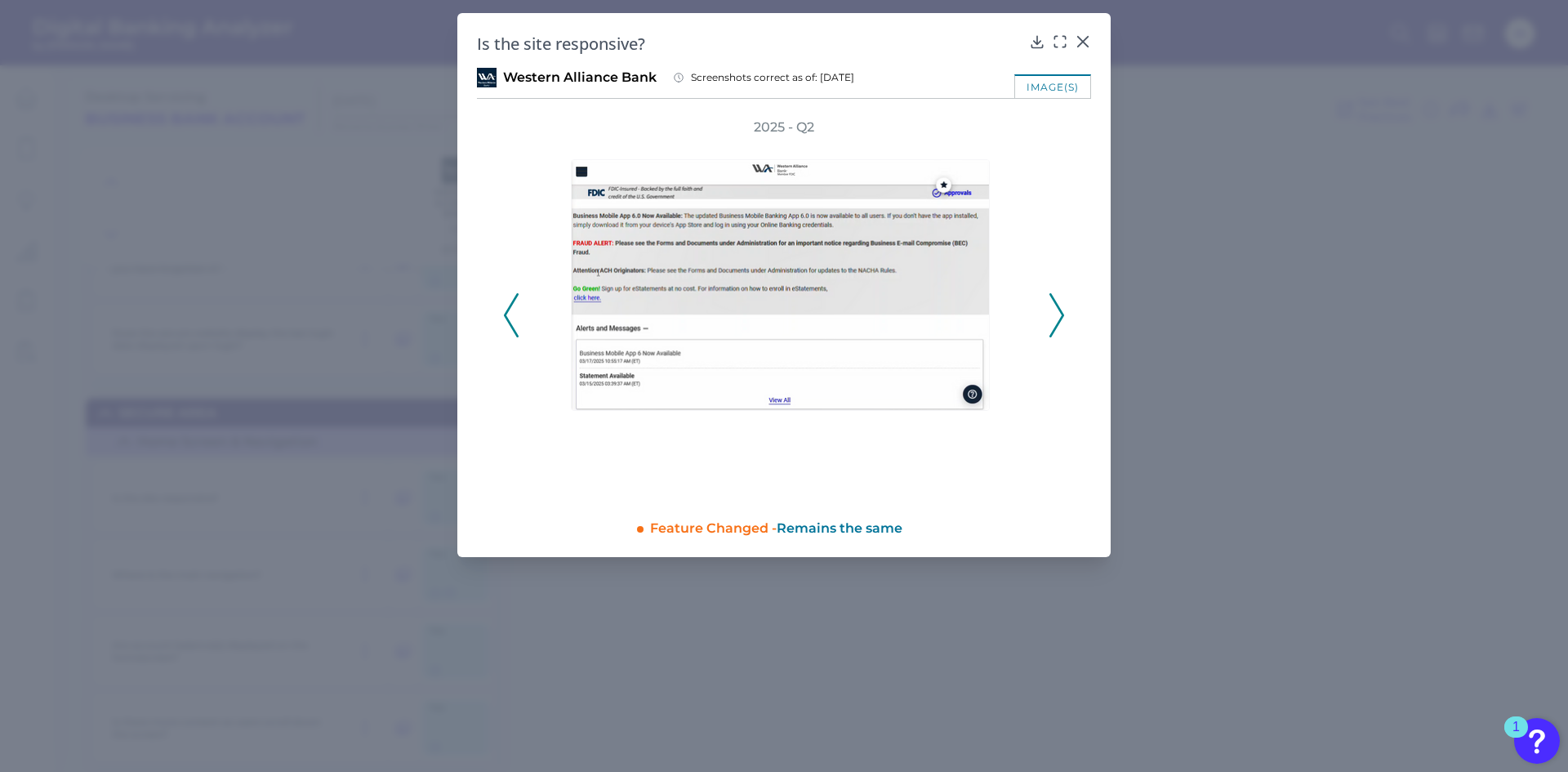
click at [1057, 319] on icon at bounding box center [1057, 315] width 15 height 44
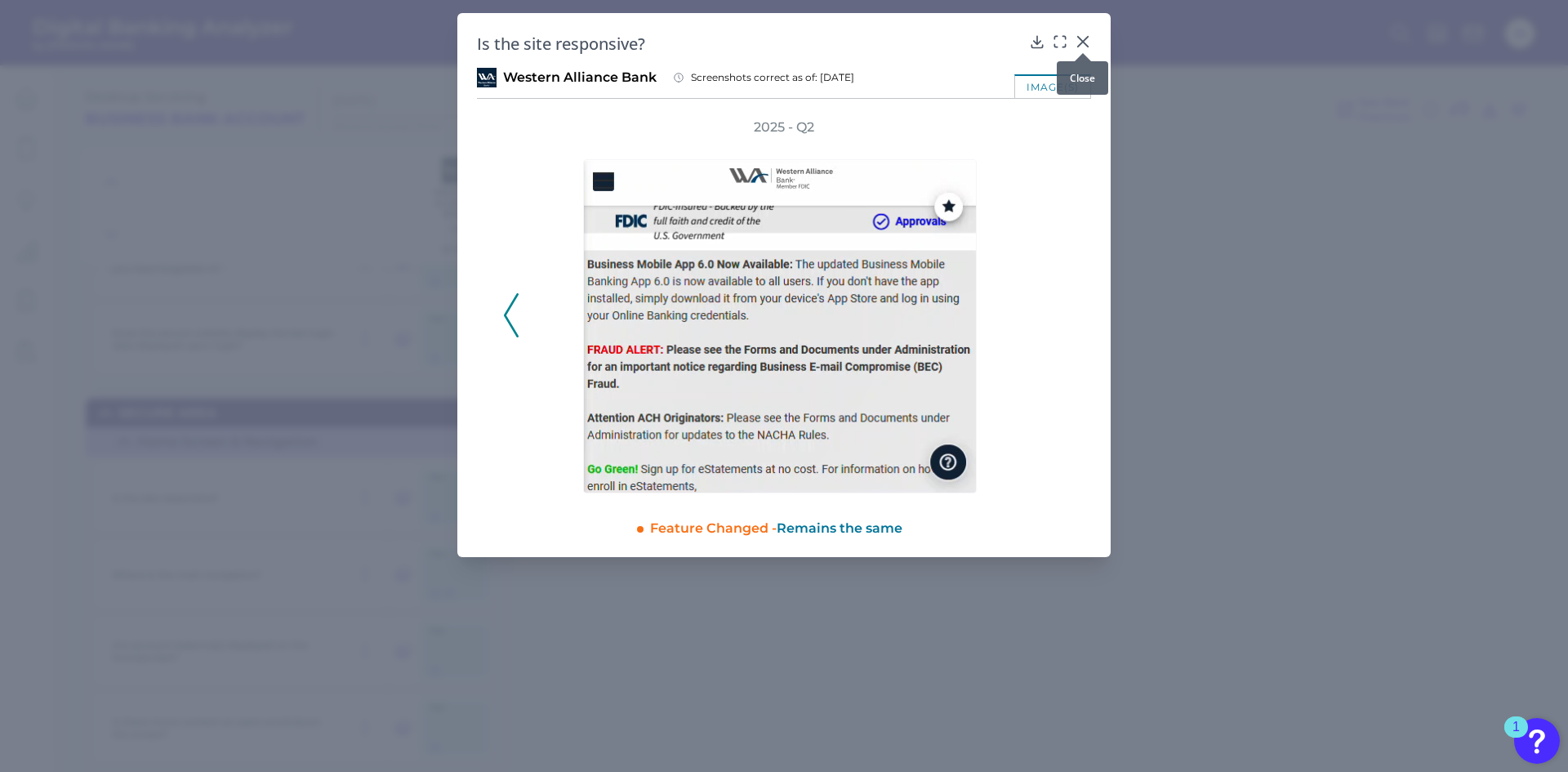
click at [1084, 42] on icon at bounding box center [1082, 41] width 10 height 10
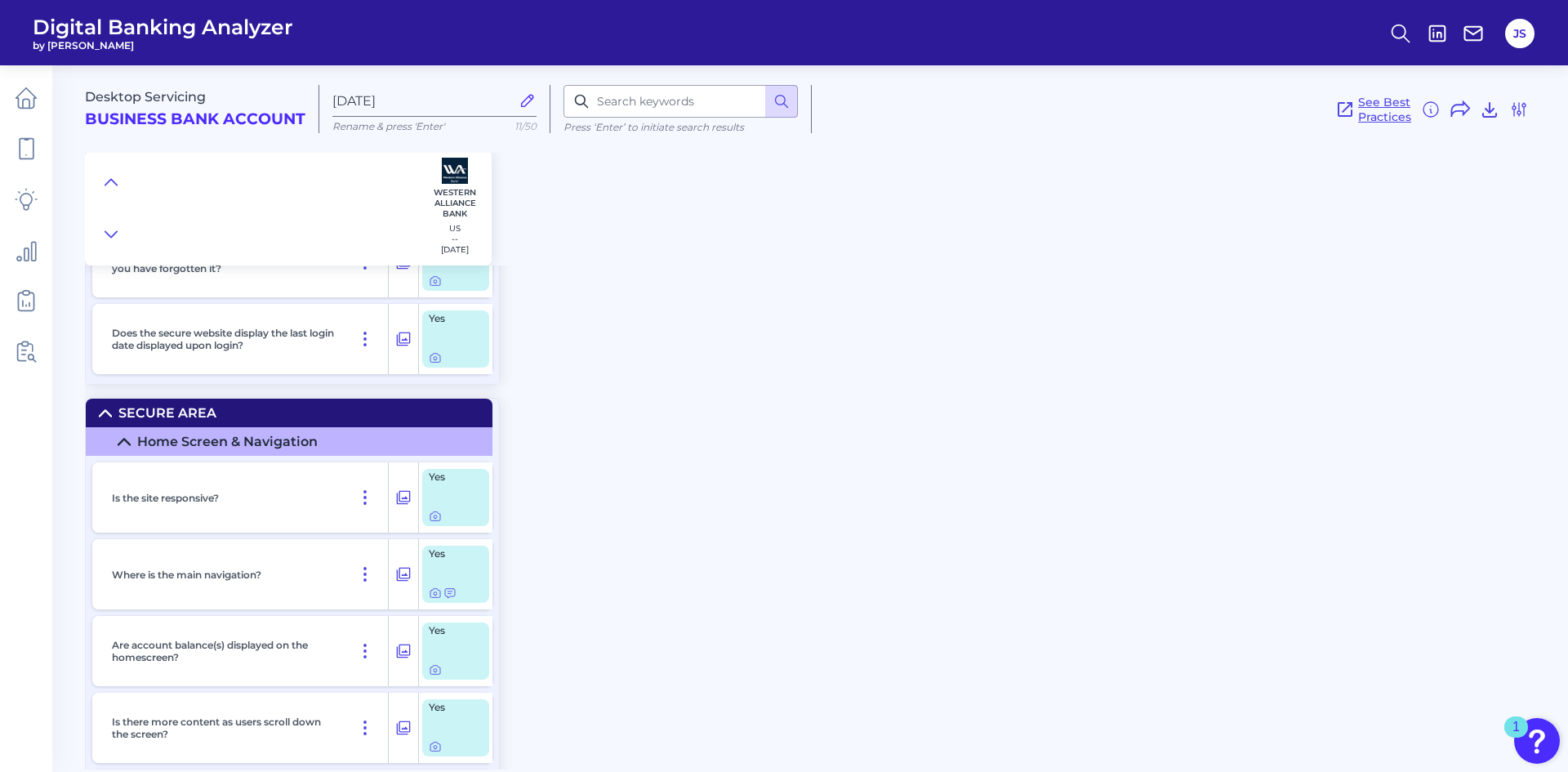
click at [1379, 110] on span "See Best Practices" at bounding box center [1384, 110] width 53 height 30
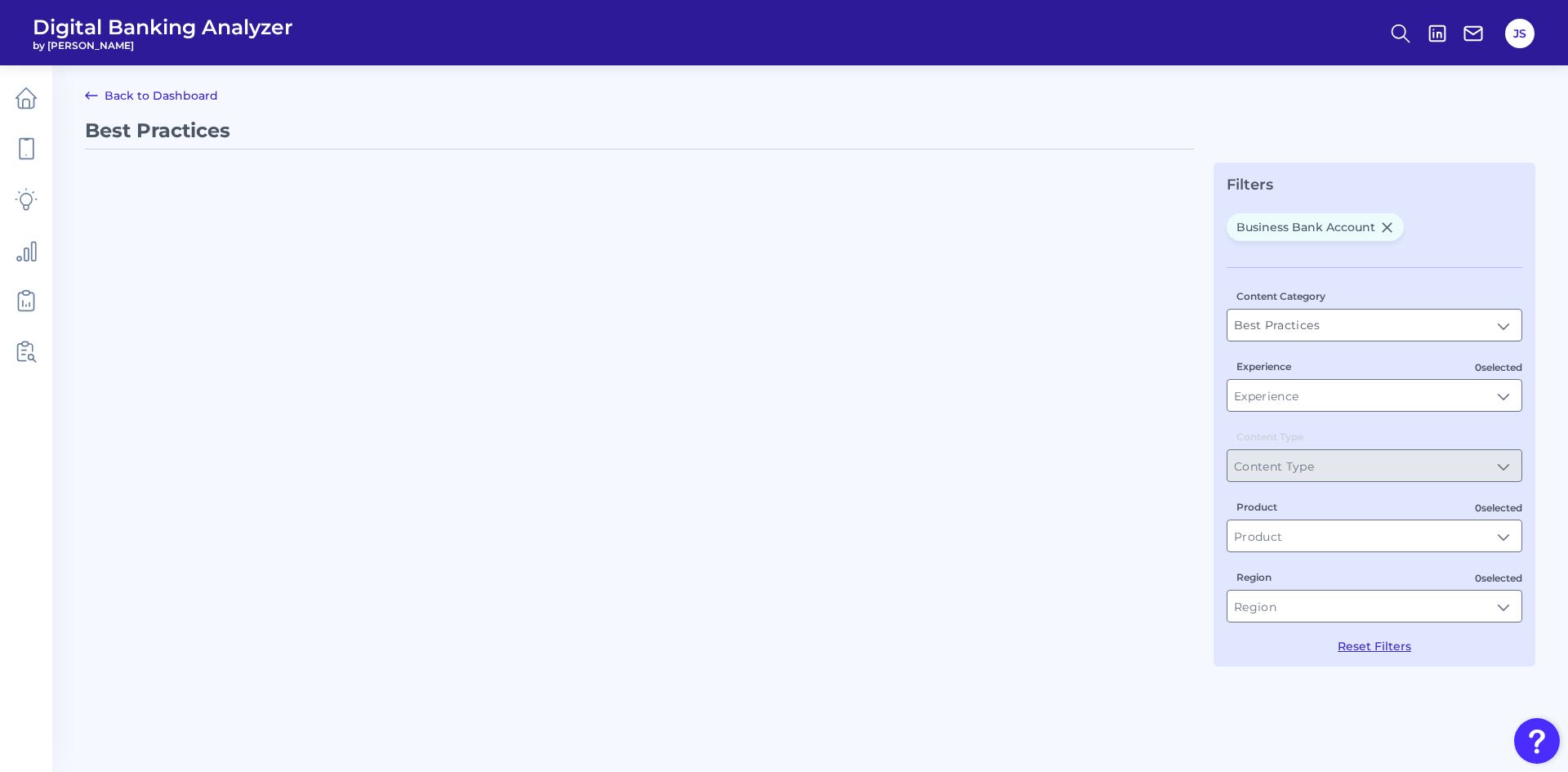
type input "Business Bank Account"
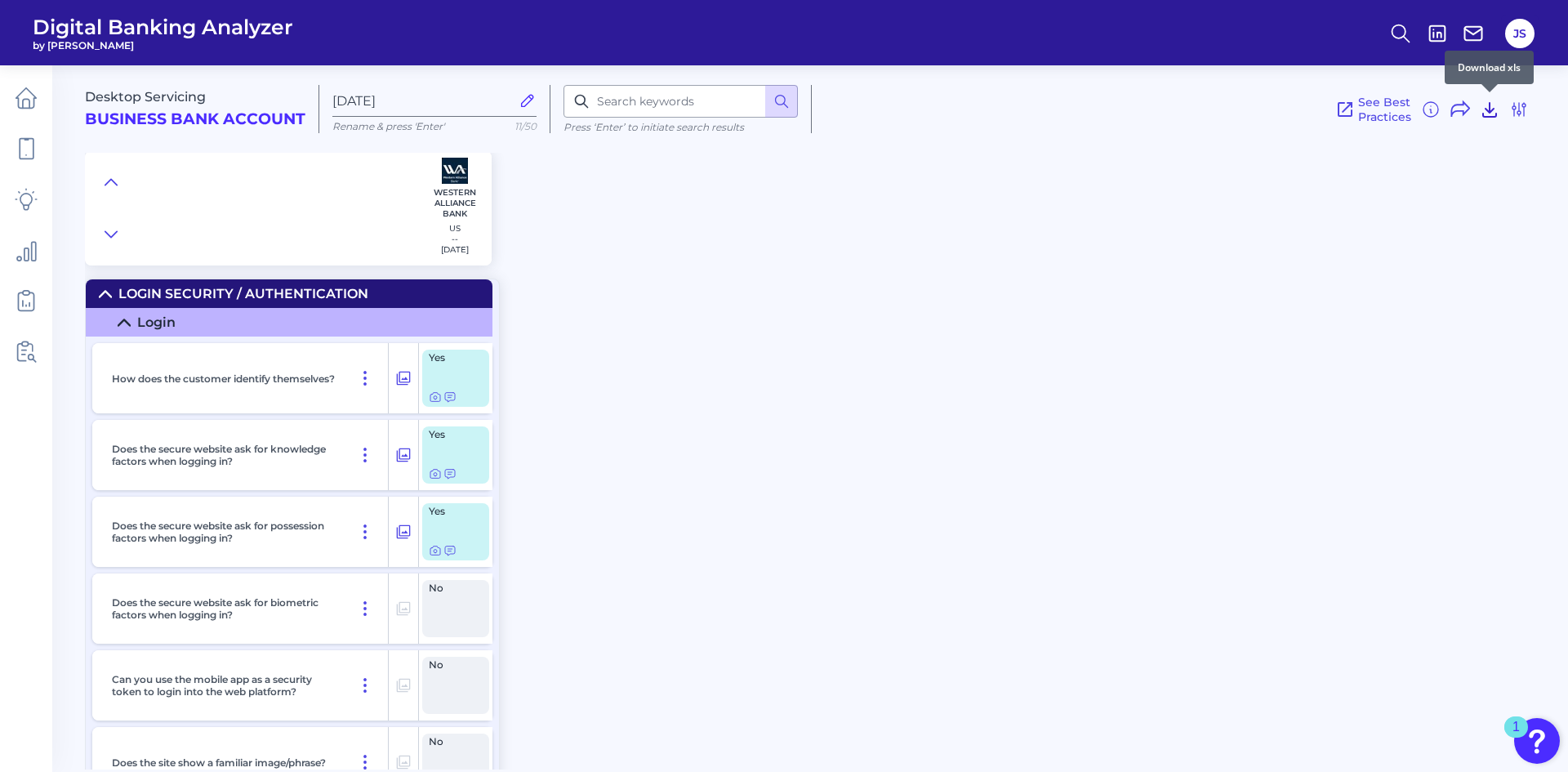
click at [1490, 110] on icon at bounding box center [1489, 110] width 13 height 14
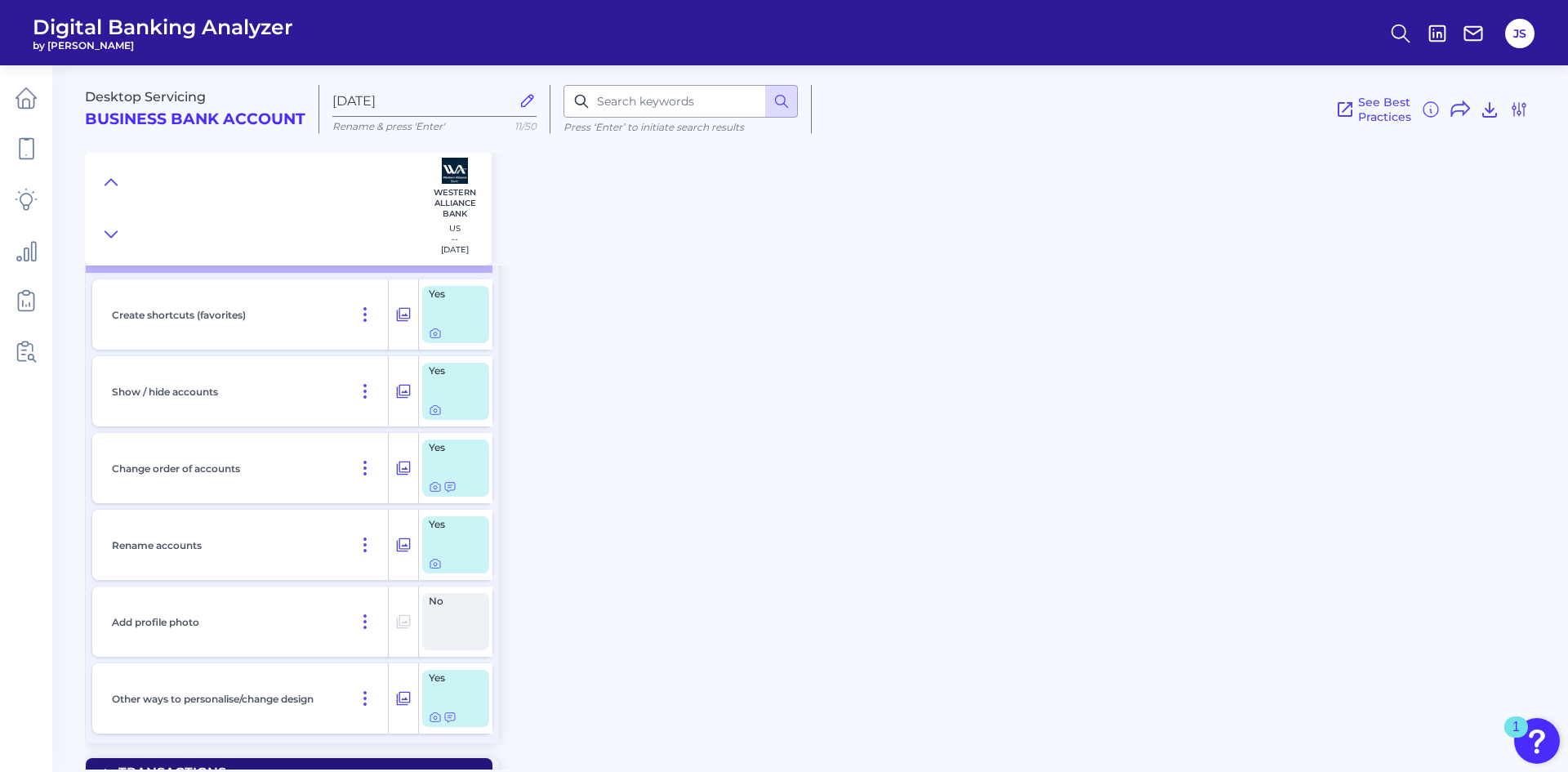
scroll to position [2614, 0]
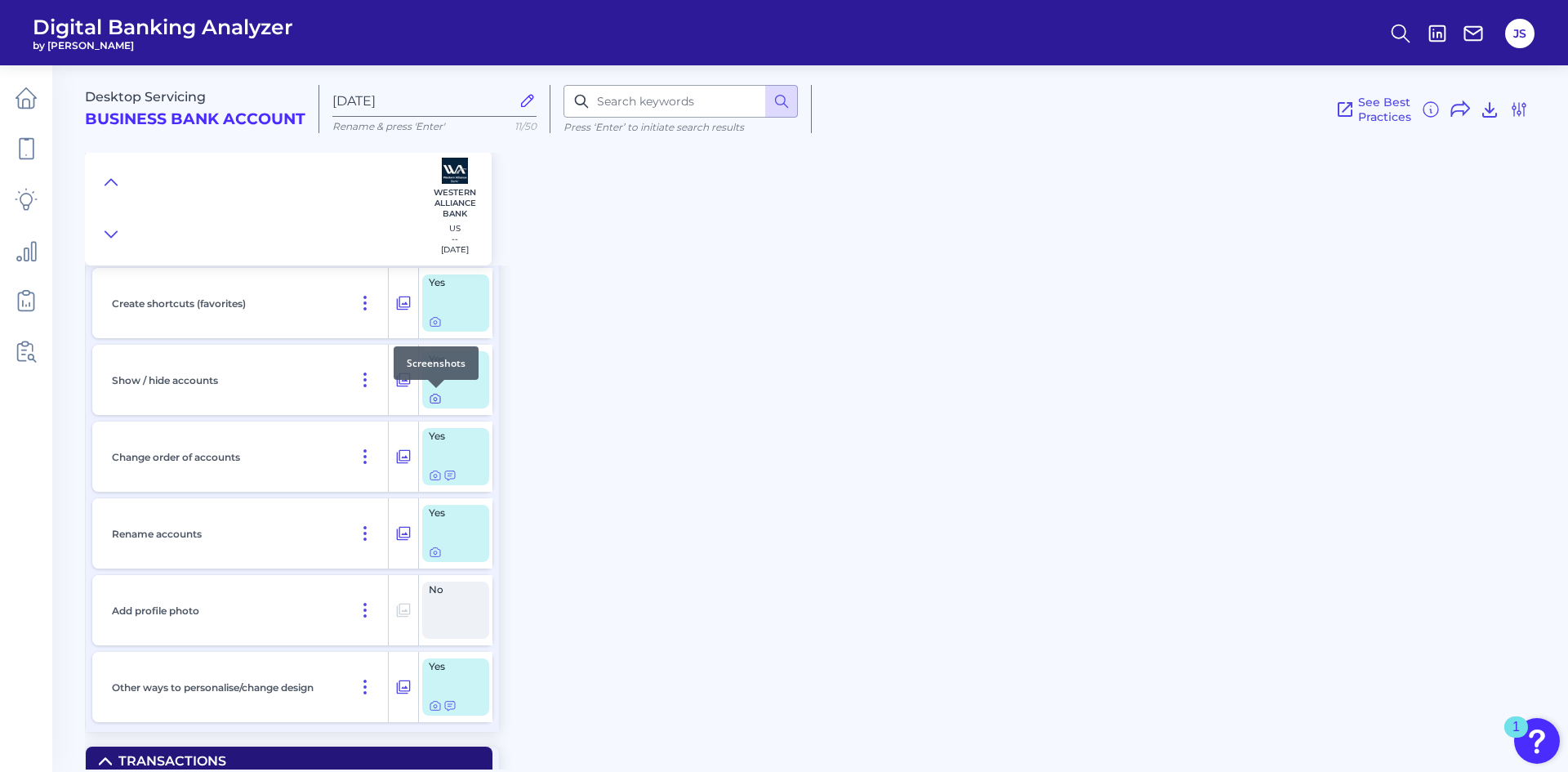
click at [435, 397] on icon at bounding box center [435, 398] width 13 height 13
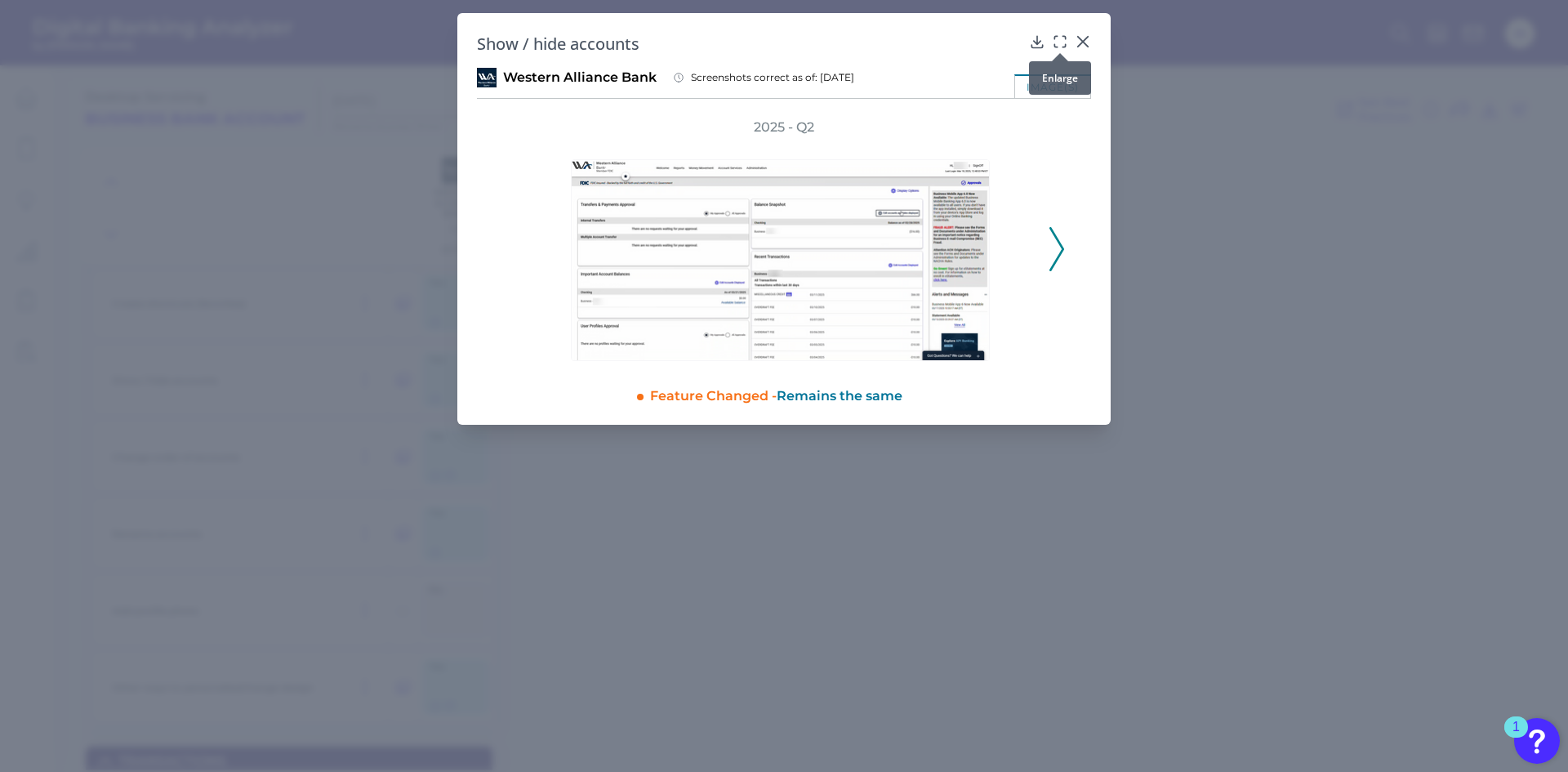
click at [1061, 36] on icon at bounding box center [1059, 41] width 17 height 17
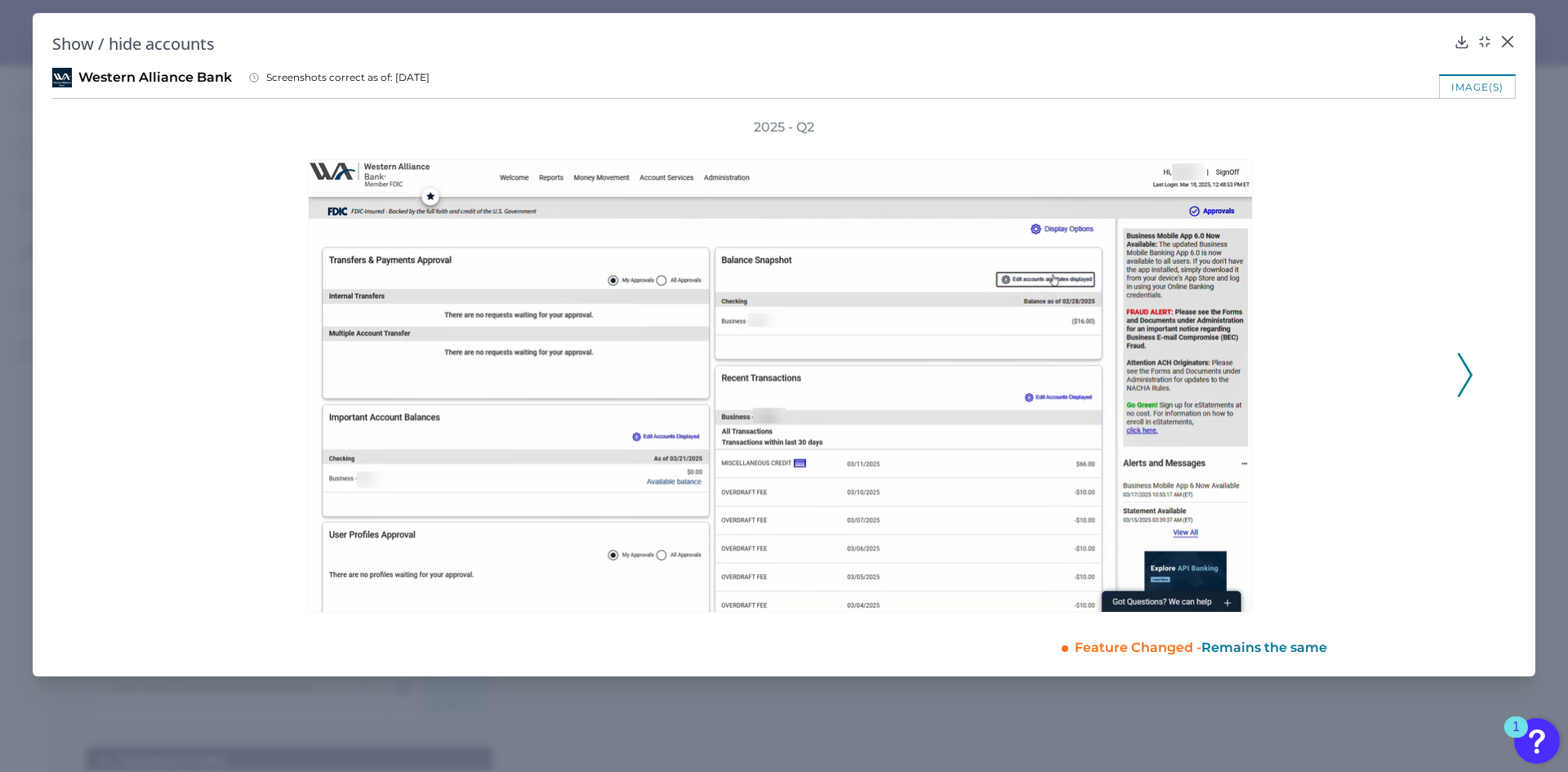
click at [1468, 379] on polyline at bounding box center [1465, 374] width 12 height 41
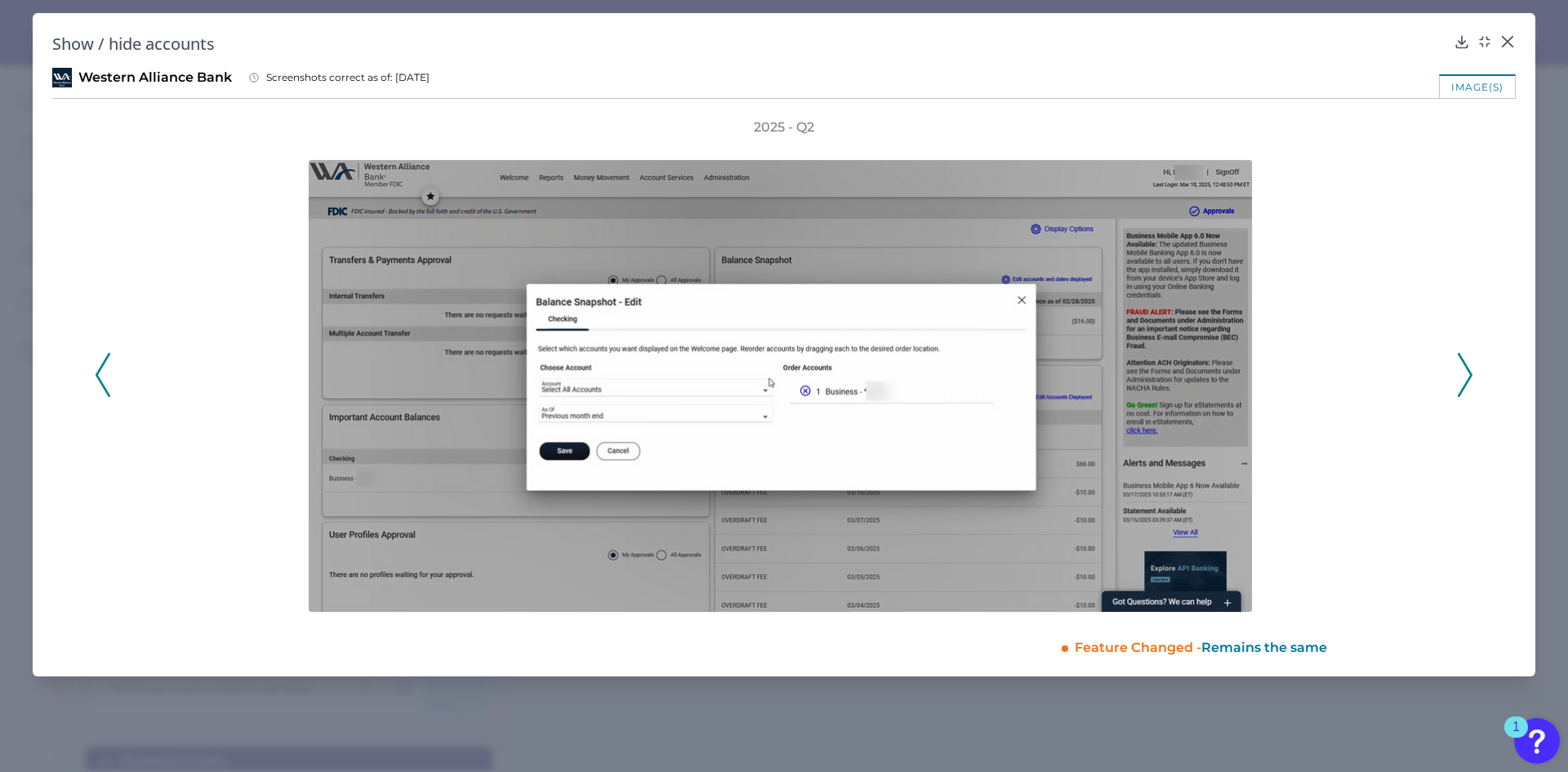
click at [1468, 379] on polyline at bounding box center [1465, 374] width 12 height 41
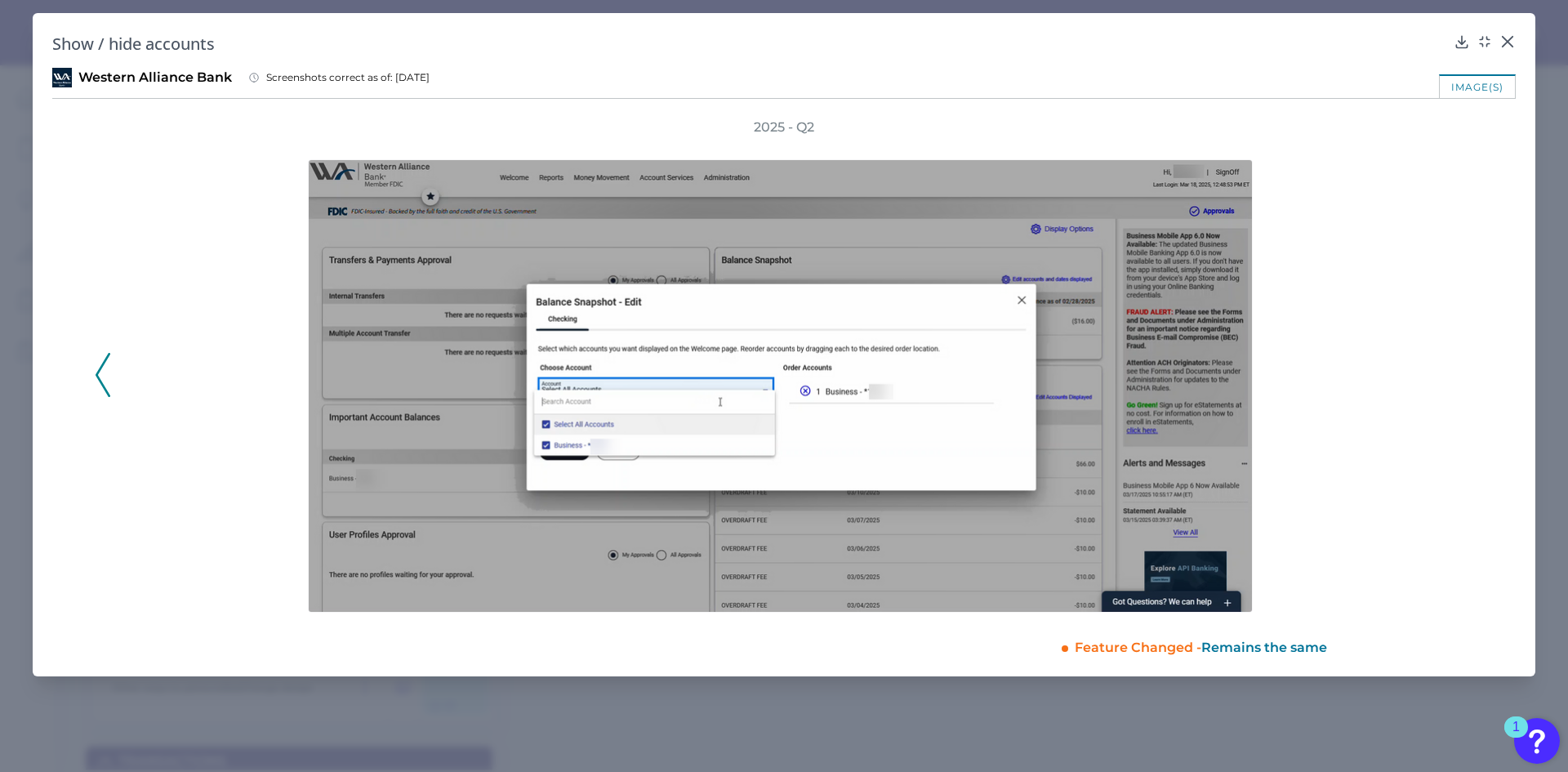
click at [1468, 379] on div "2025 - Q2" at bounding box center [784, 365] width 1379 height 494
click at [1507, 40] on icon at bounding box center [1507, 41] width 10 height 10
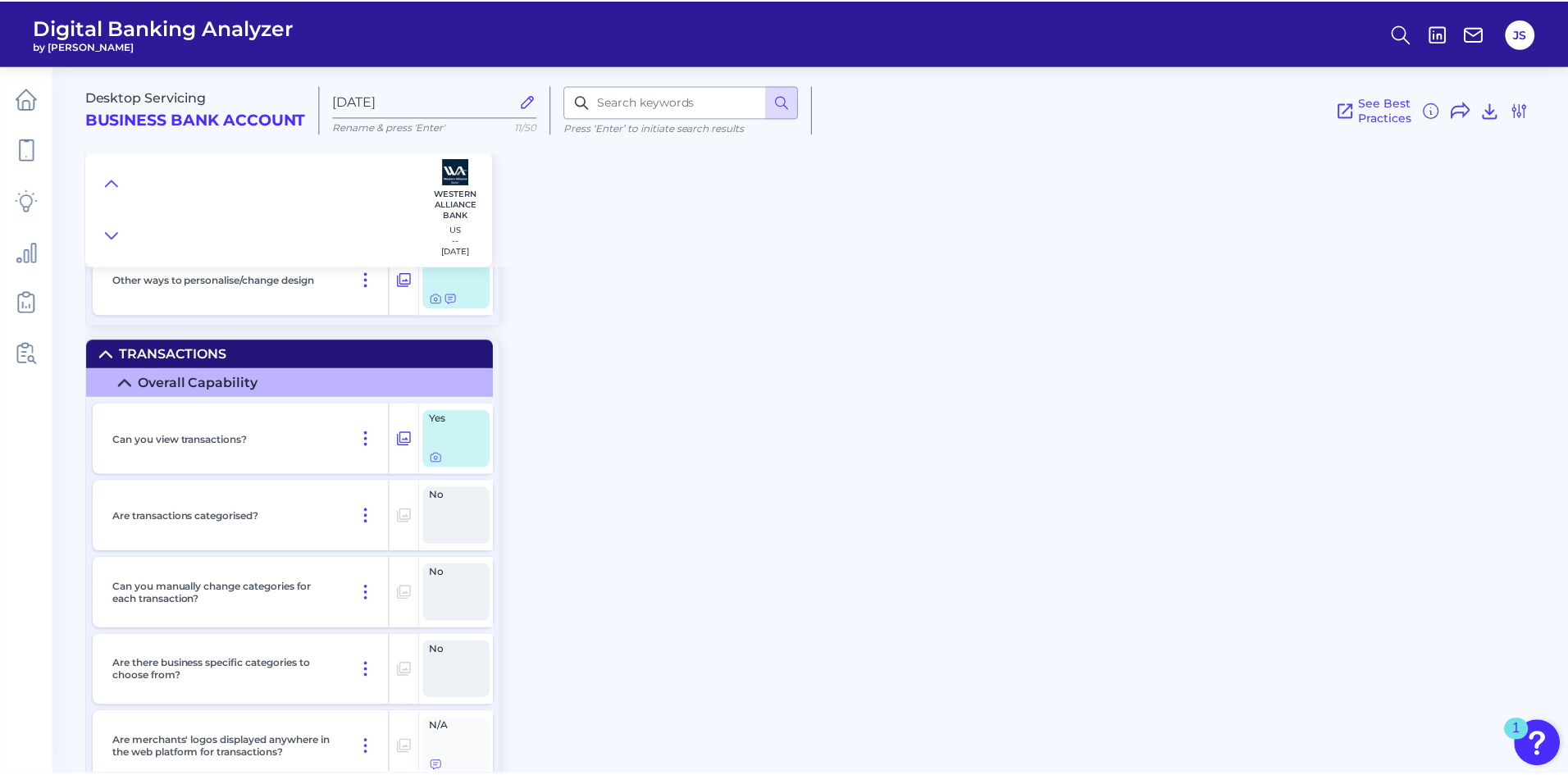
scroll to position [3362, 0]
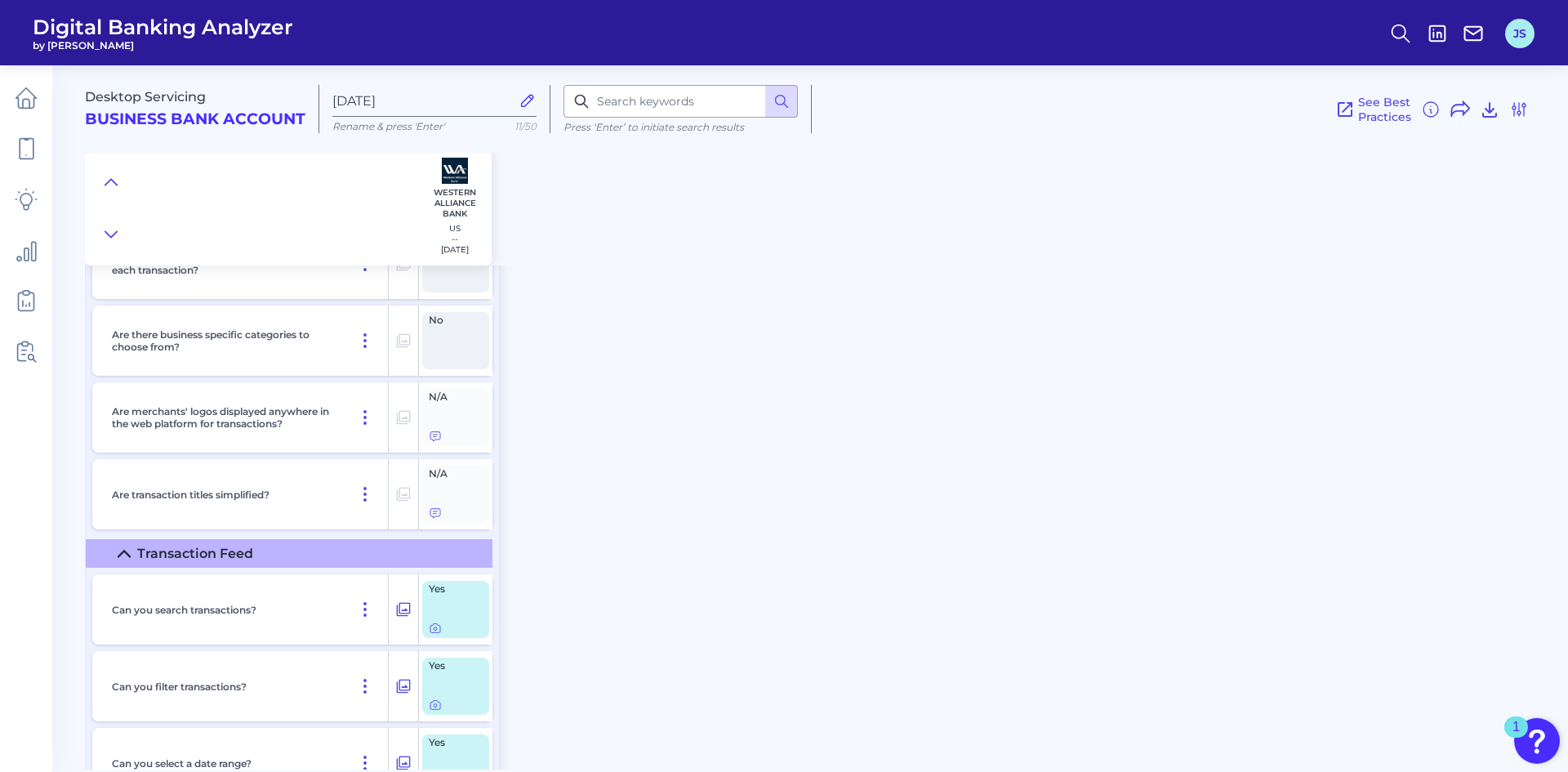
click at [1531, 39] on button "JS" at bounding box center [1520, 33] width 30 height 30
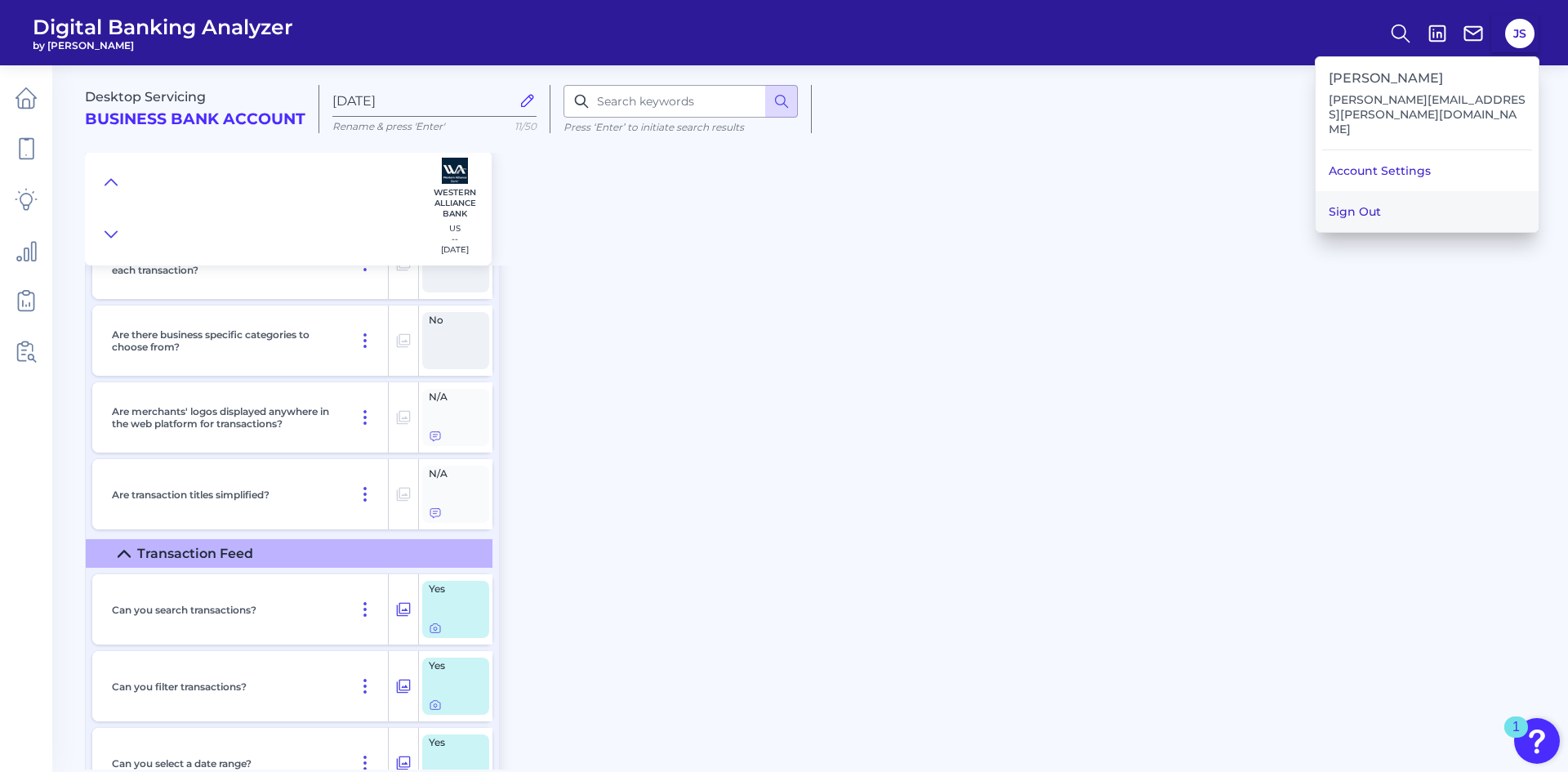
click at [1413, 191] on button "Sign Out" at bounding box center [1427, 211] width 223 height 41
